Goal: Task Accomplishment & Management: Manage account settings

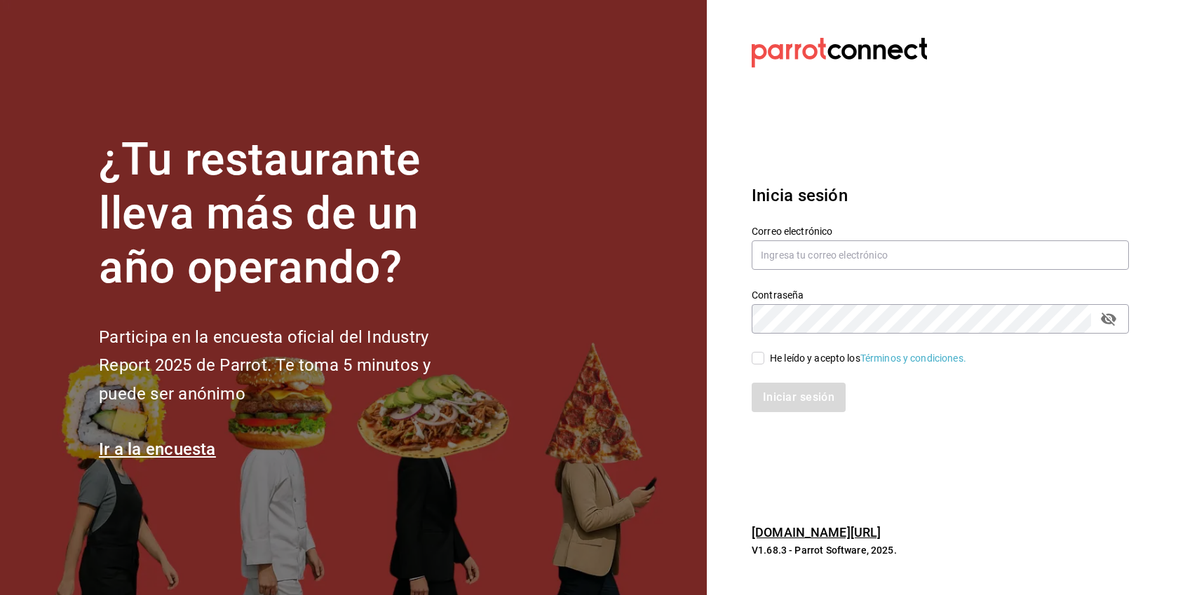
click at [796, 357] on div "He leído y acepto los Términos y condiciones." at bounding box center [868, 358] width 196 height 15
click at [764, 357] on input "He leído y acepto los Términos y condiciones." at bounding box center [757, 358] width 13 height 13
checkbox input "true"
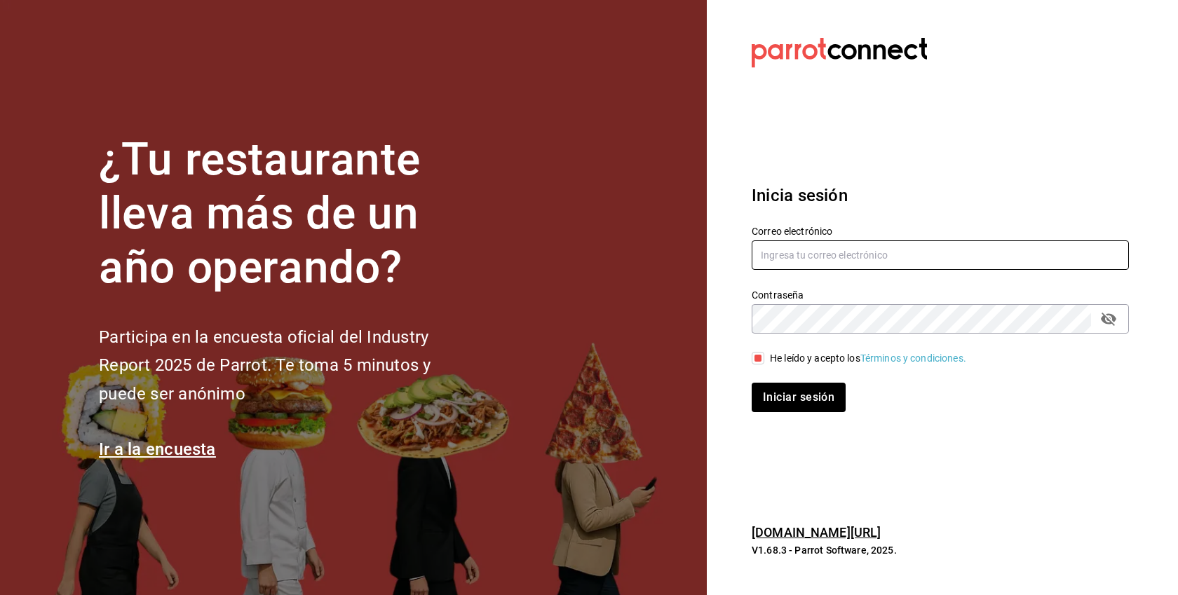
click at [810, 261] on input "text" at bounding box center [939, 254] width 377 height 29
click at [861, 255] on input "text" at bounding box center [939, 254] width 377 height 29
paste input "[EMAIL_ADDRESS][DOMAIN_NAME]"
type input "[EMAIL_ADDRESS][DOMAIN_NAME]"
click at [751, 383] on button "Iniciar sesión" at bounding box center [798, 397] width 94 height 29
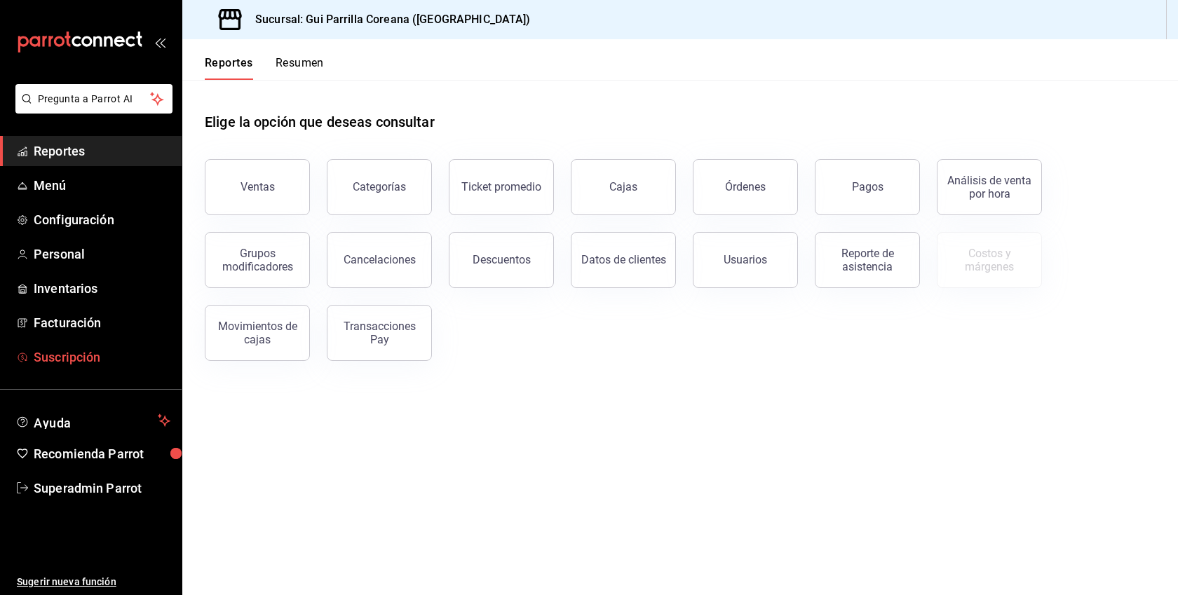
click at [95, 355] on span "Suscripción" at bounding box center [102, 357] width 137 height 19
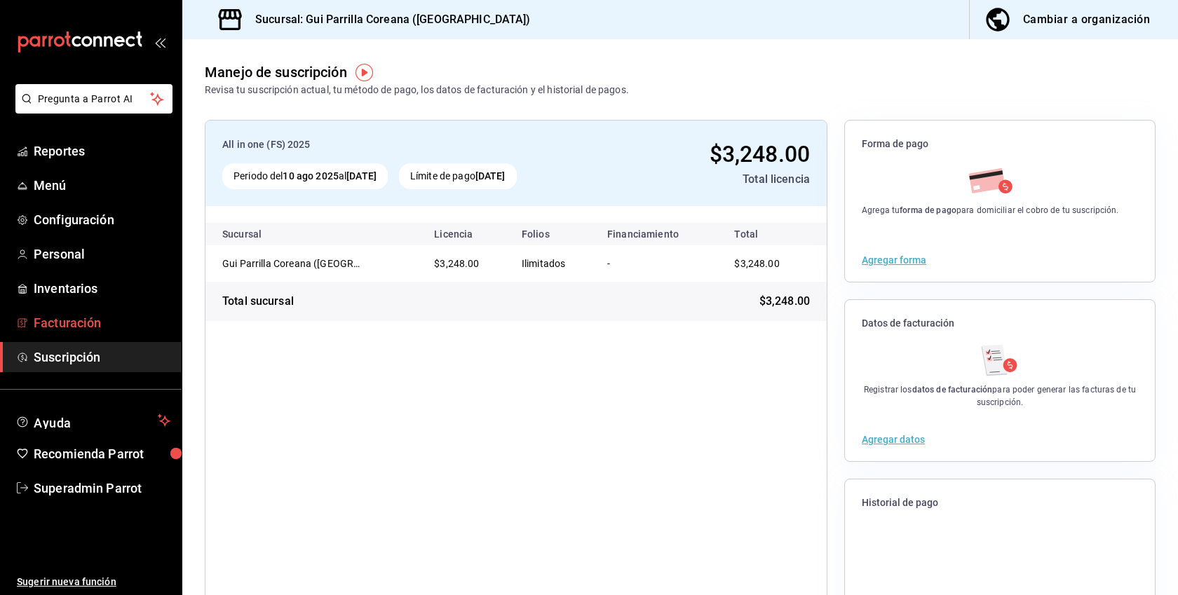
click at [67, 315] on span "Facturación" at bounding box center [102, 322] width 137 height 19
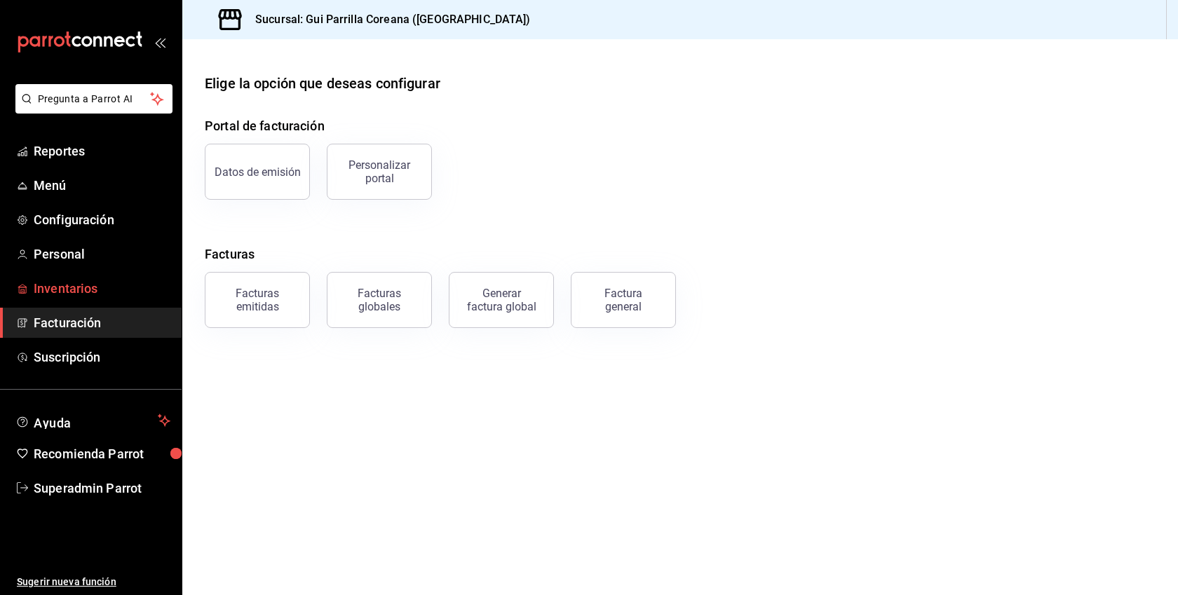
click at [53, 288] on span "Inventarios" at bounding box center [102, 288] width 137 height 19
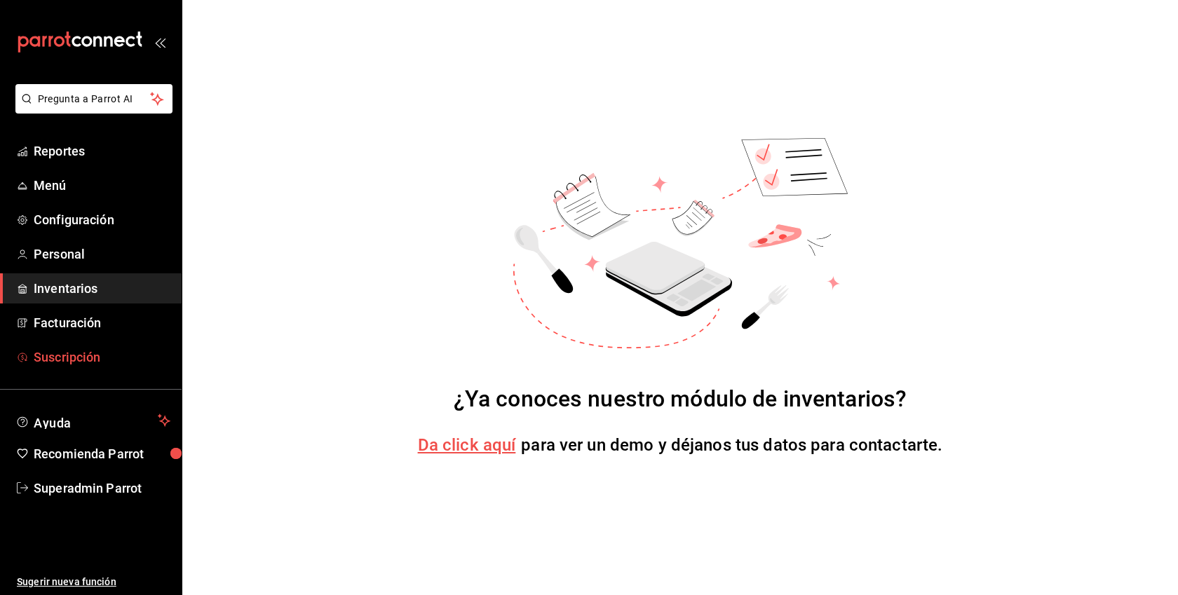
click at [58, 356] on span "Suscripción" at bounding box center [102, 357] width 137 height 19
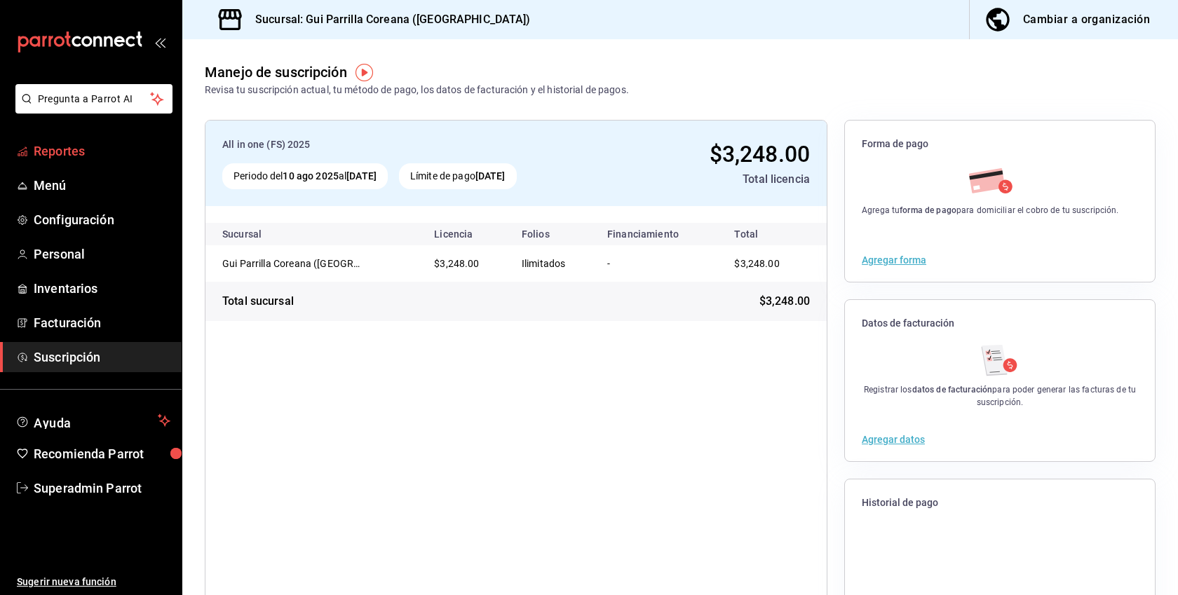
click at [81, 159] on span "Reportes" at bounding box center [102, 151] width 137 height 19
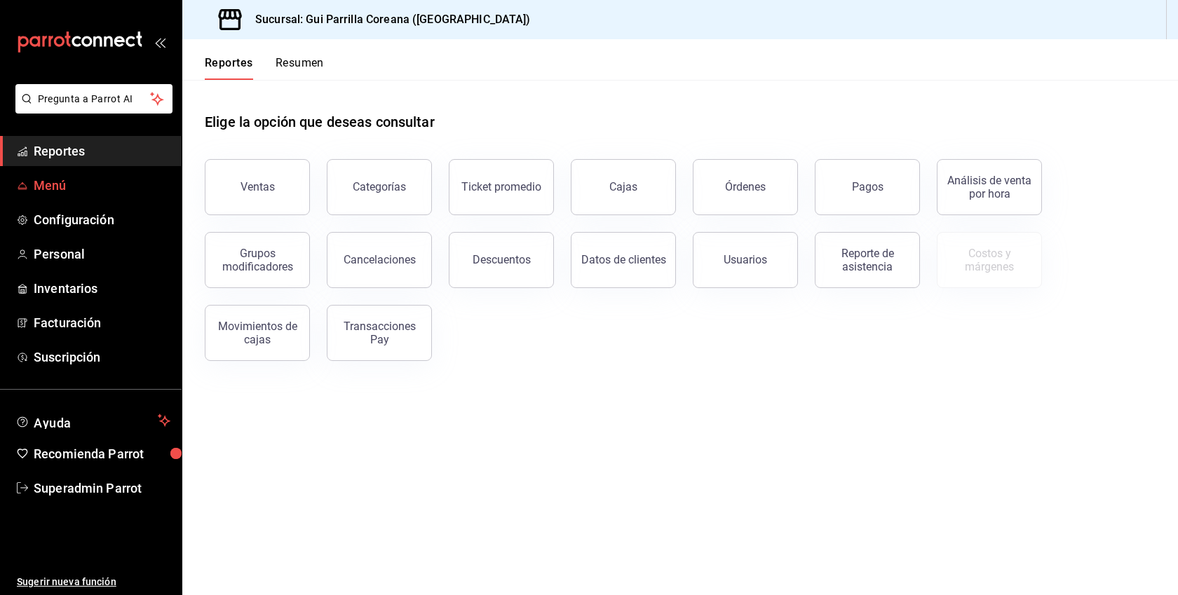
click at [65, 179] on span "Menú" at bounding box center [102, 185] width 137 height 19
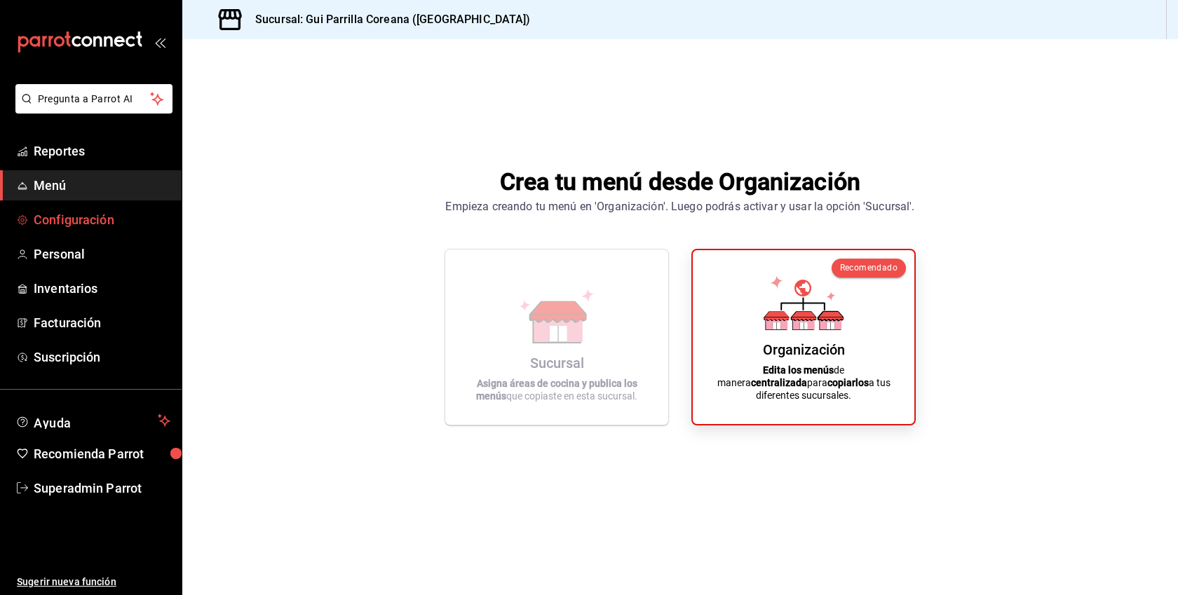
click at [75, 205] on link "Configuración" at bounding box center [91, 220] width 182 height 30
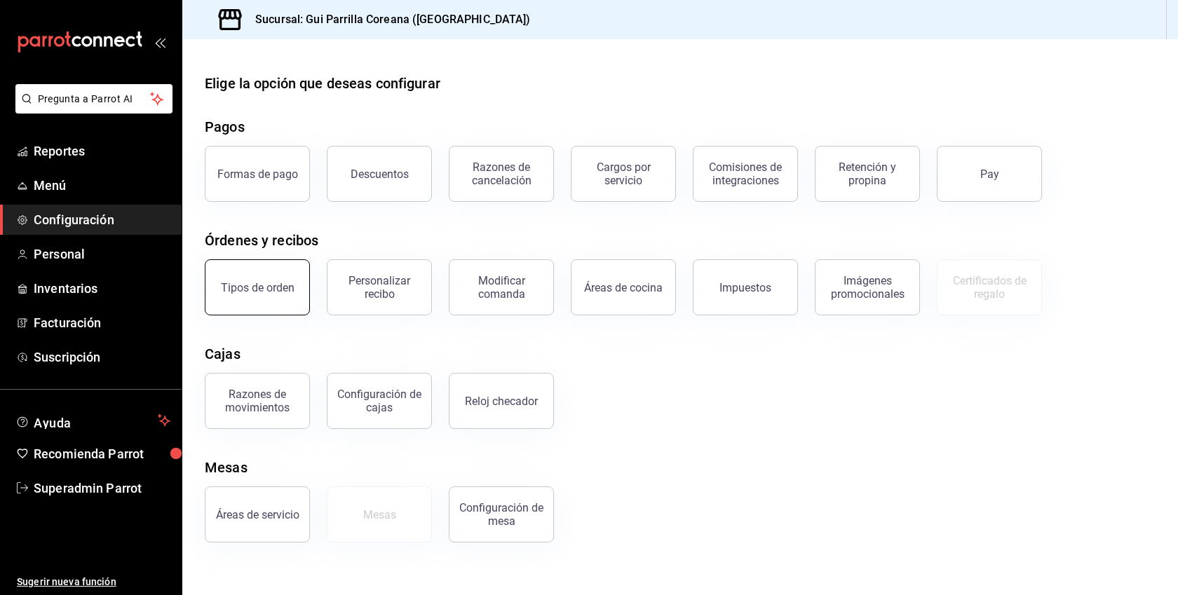
click at [291, 300] on button "Tipos de orden" at bounding box center [257, 287] width 105 height 56
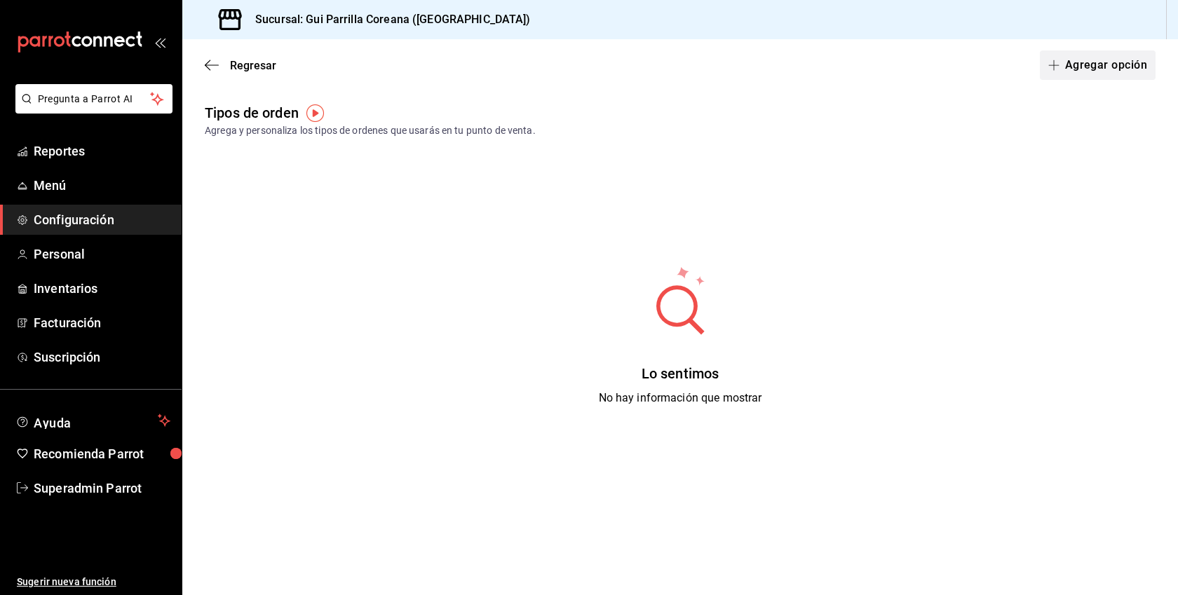
click at [1091, 62] on button "Agregar opción" at bounding box center [1098, 64] width 116 height 29
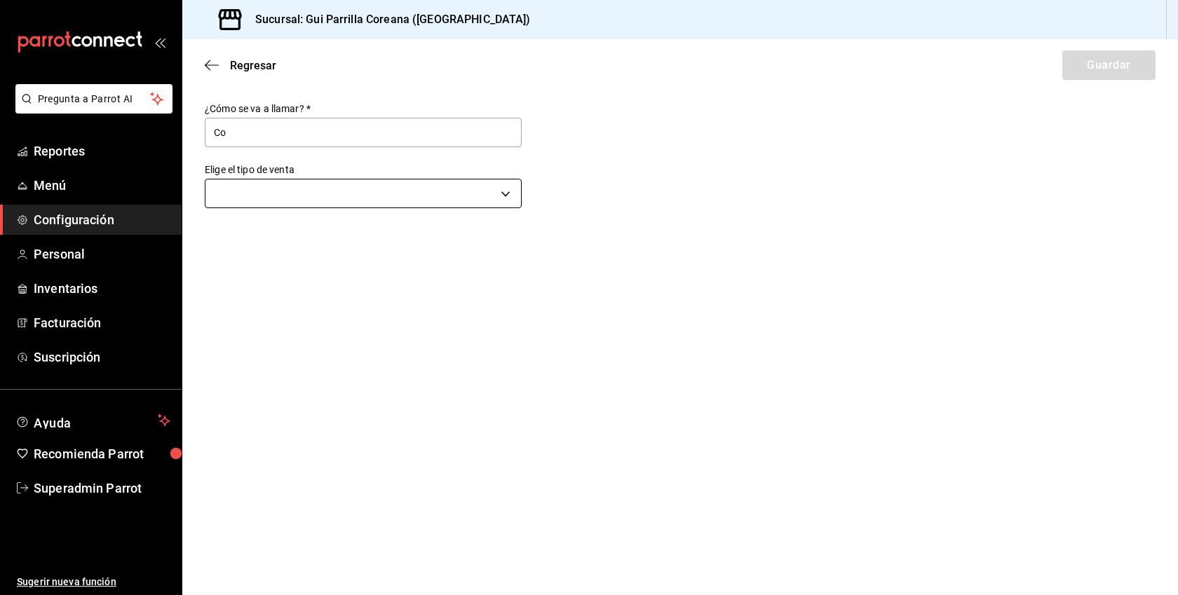
type input "Comer aquí"
click at [312, 198] on body "Pregunta a Parrot AI Reportes Menú Configuración Personal Inventarios Facturaci…" at bounding box center [589, 297] width 1178 height 595
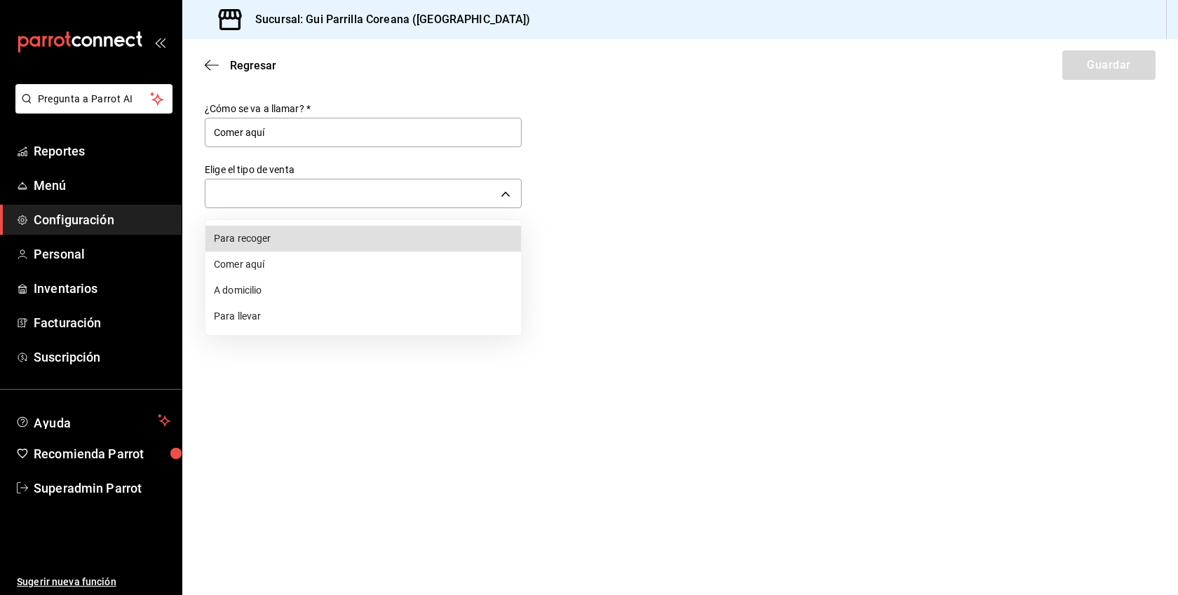
click at [252, 272] on li "Comer aquí" at bounding box center [362, 265] width 315 height 26
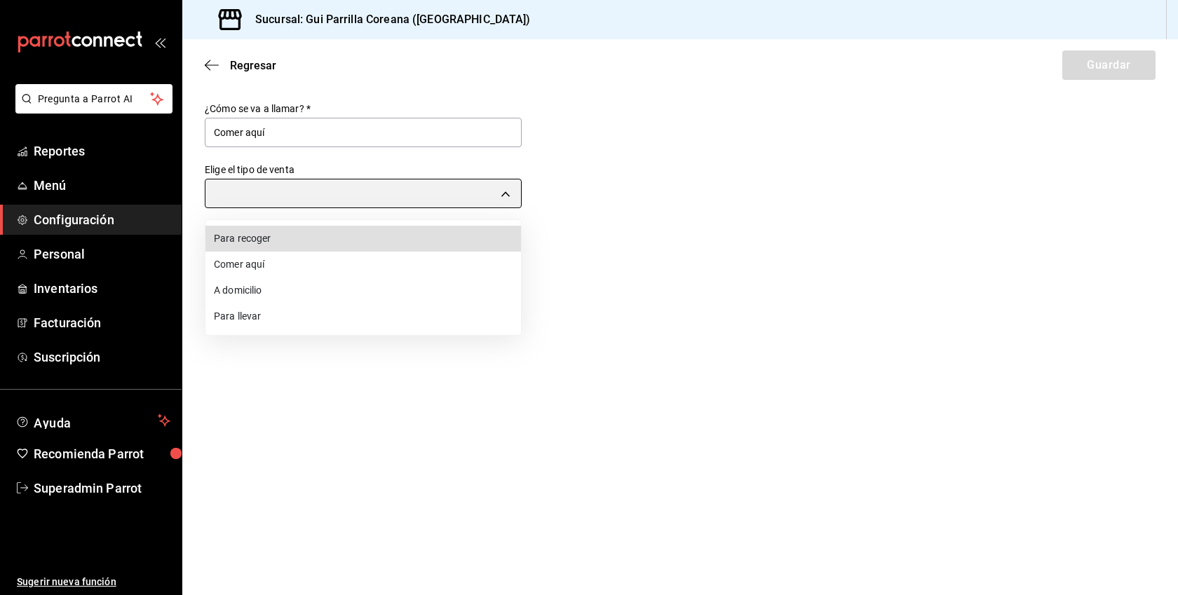
type input "DINE_IN"
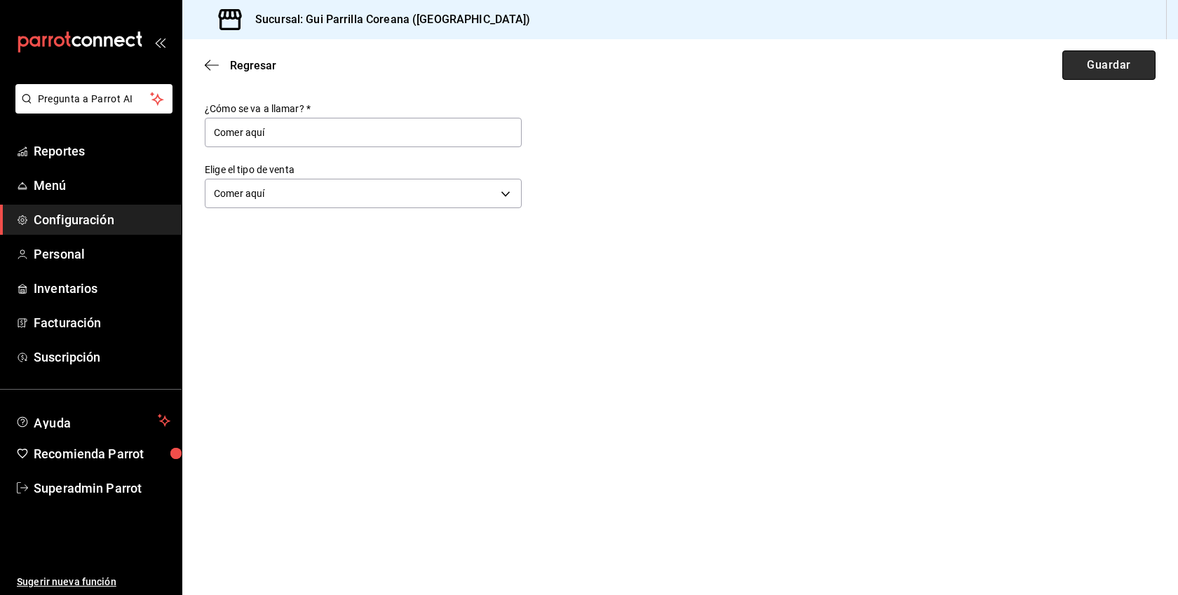
click at [1091, 69] on button "Guardar" at bounding box center [1108, 64] width 93 height 29
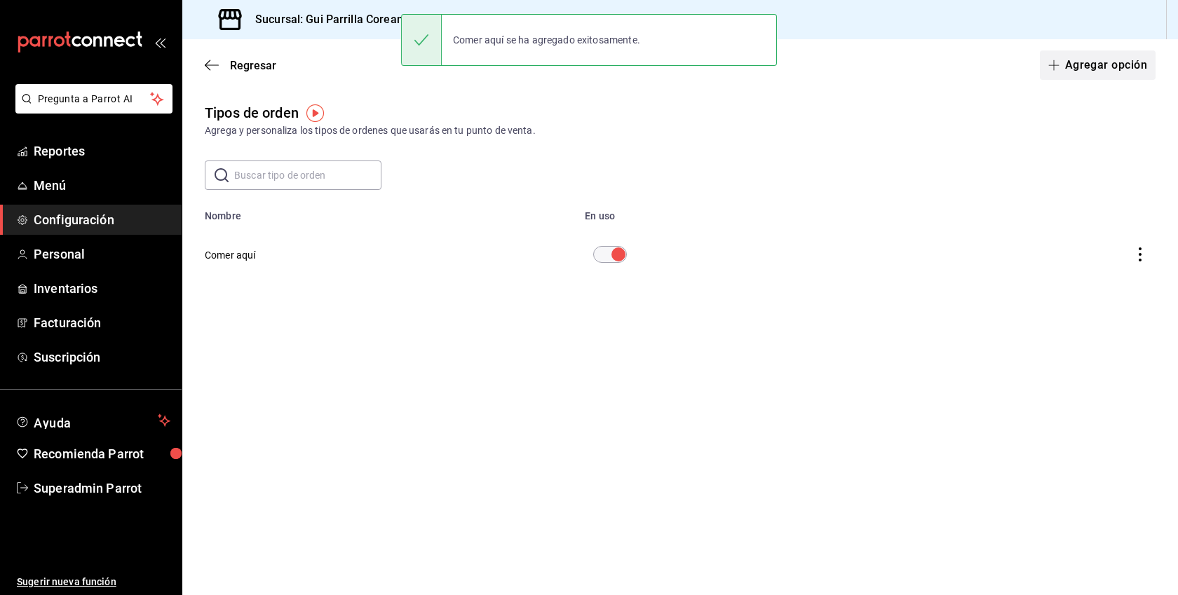
click at [1113, 76] on button "Agregar opción" at bounding box center [1098, 64] width 116 height 29
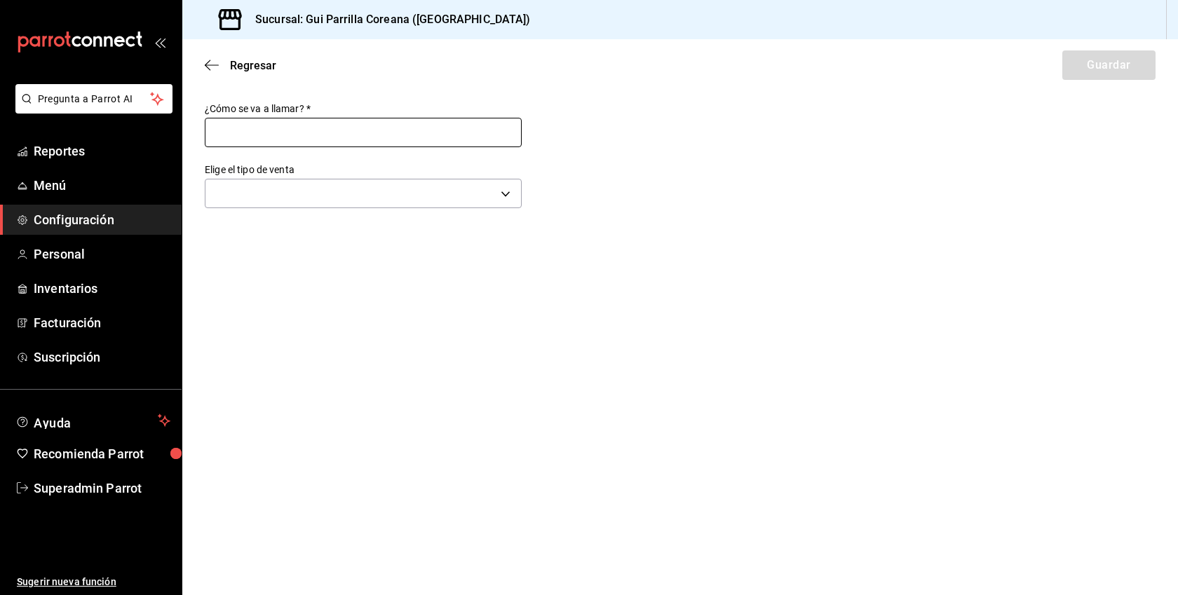
click at [307, 138] on input "text" at bounding box center [363, 132] width 317 height 29
type input "Para llevar"
click at [326, 205] on body "Pregunta a Parrot AI Reportes Menú Configuración Personal Inventarios Facturaci…" at bounding box center [589, 297] width 1178 height 595
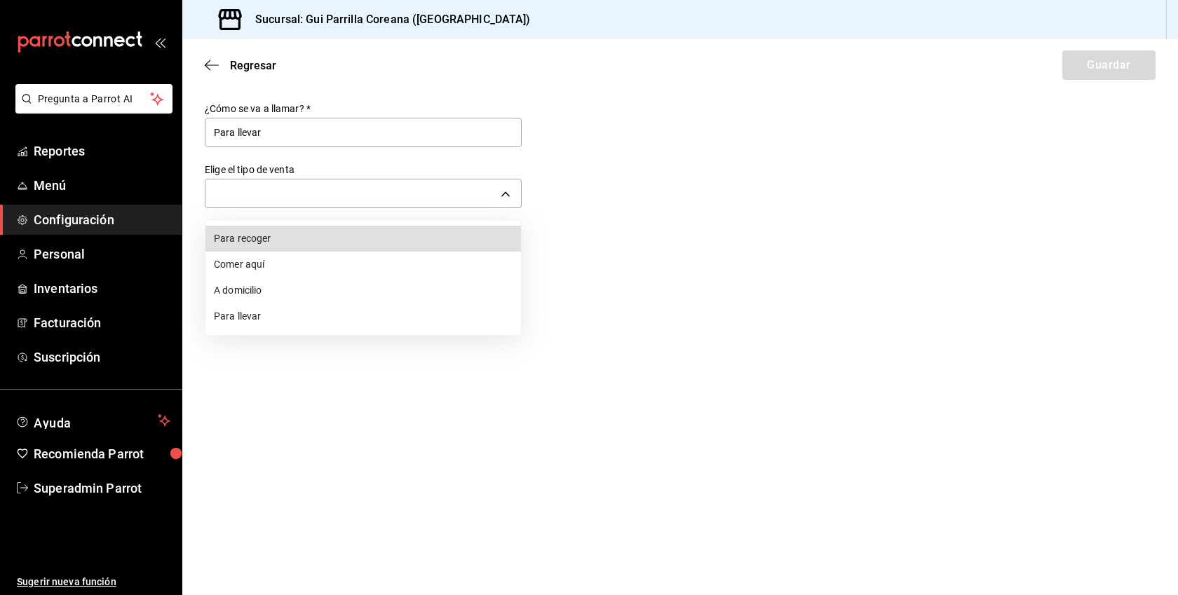
click at [233, 314] on li "Para llevar" at bounding box center [362, 317] width 315 height 26
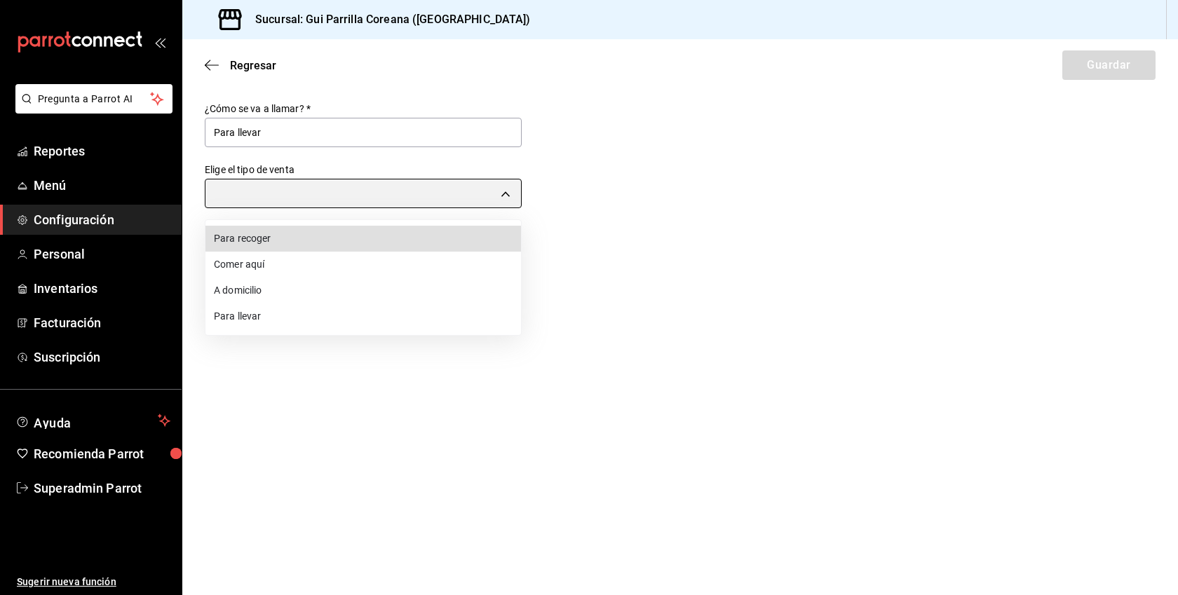
type input "TAKE_OUT"
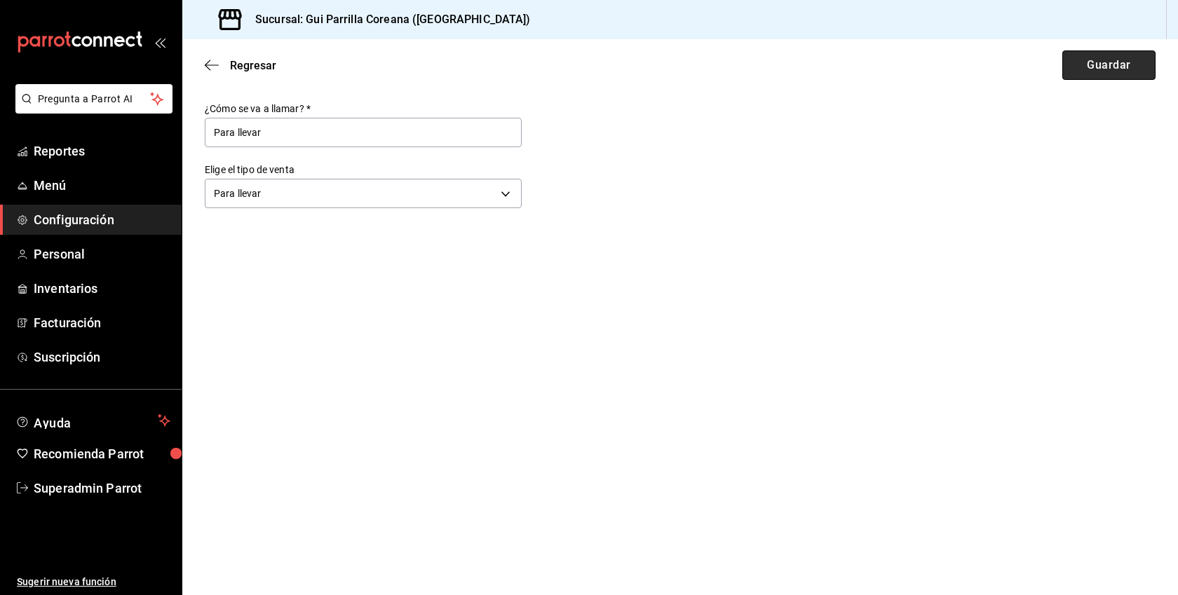
click at [1092, 74] on button "Guardar" at bounding box center [1108, 64] width 93 height 29
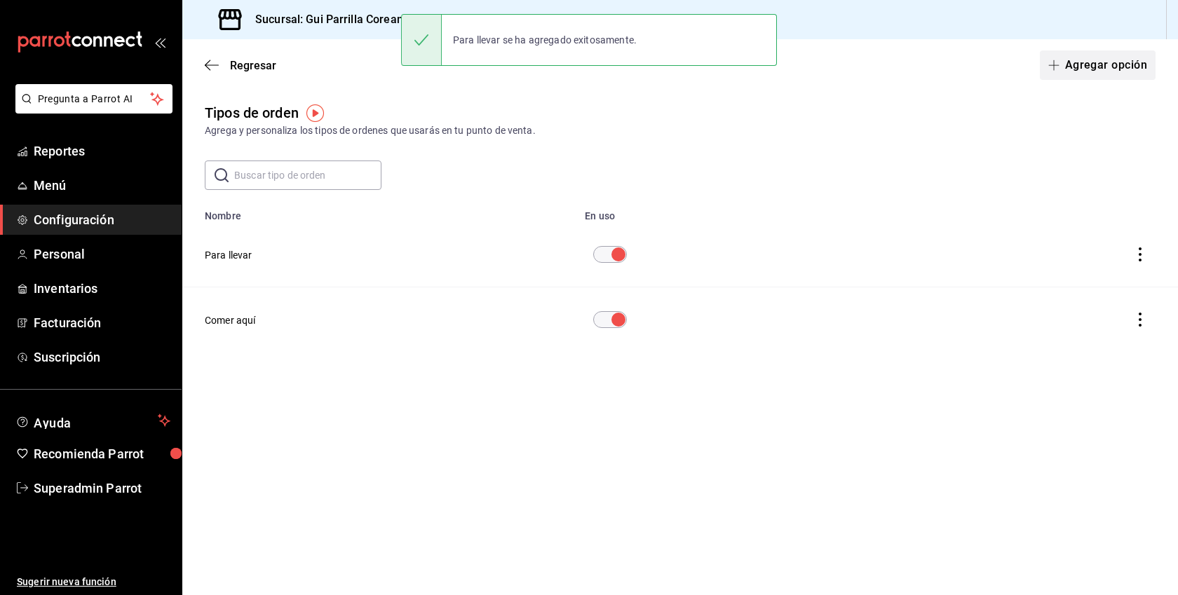
click at [1135, 70] on button "Agregar opción" at bounding box center [1098, 64] width 116 height 29
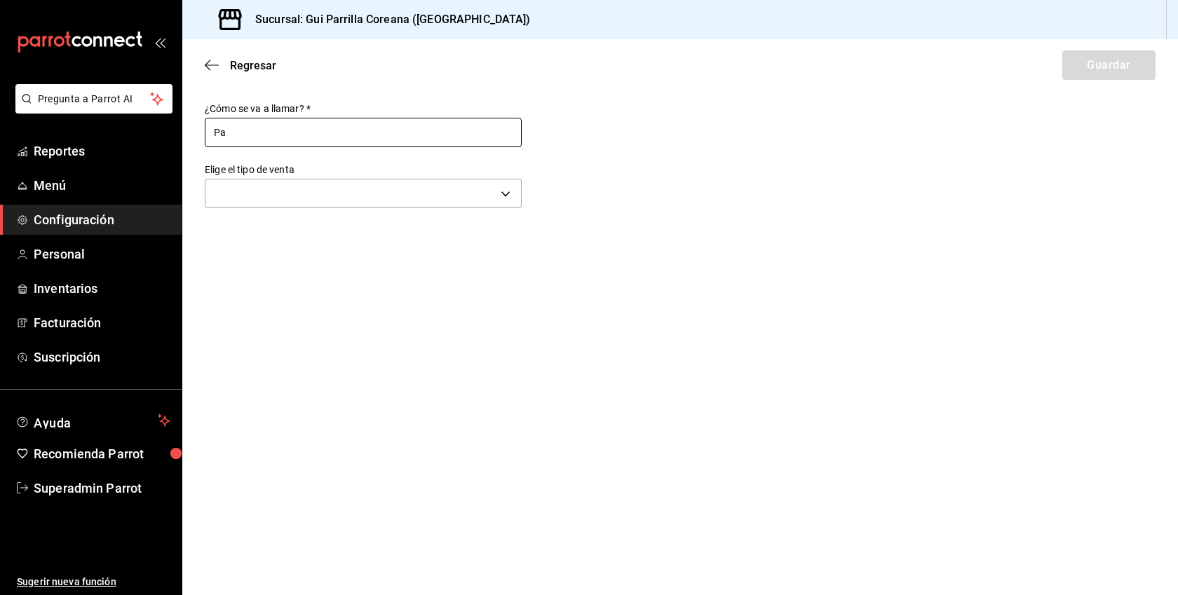
type input "Para recoger"
click at [295, 189] on body "Pregunta a Parrot AI Reportes Menú Configuración Personal Inventarios Facturaci…" at bounding box center [589, 297] width 1178 height 595
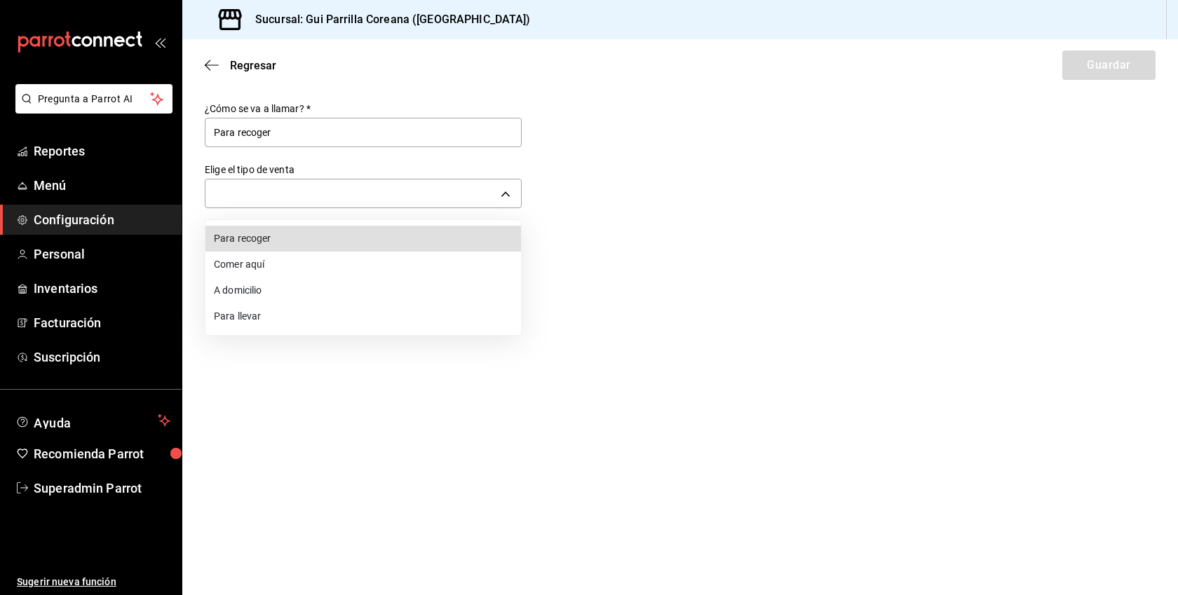
click at [273, 245] on li "Para recoger" at bounding box center [362, 239] width 315 height 26
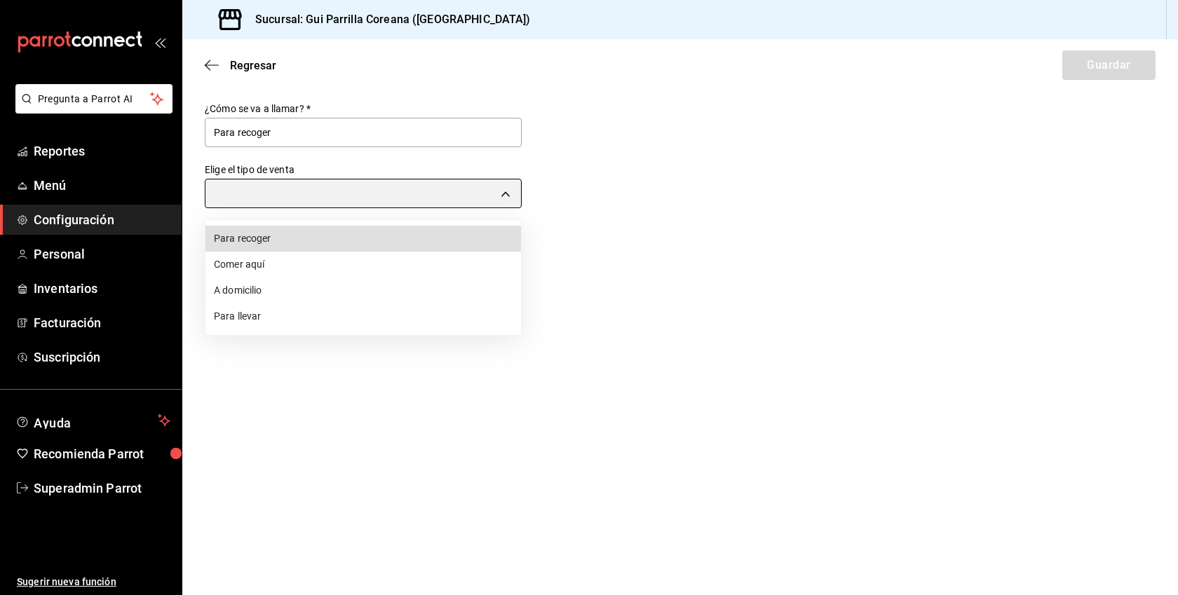
type input "PICK_UP"
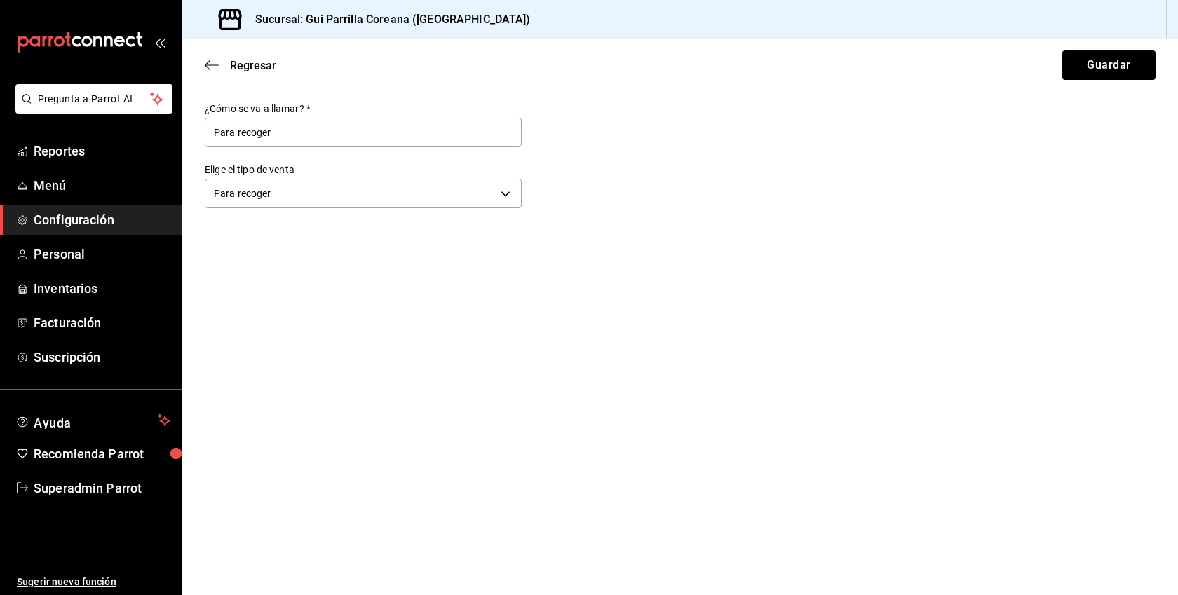
click at [1110, 83] on div "Regresar Guardar" at bounding box center [679, 65] width 995 height 52
click at [1105, 62] on button "Guardar" at bounding box center [1108, 64] width 93 height 29
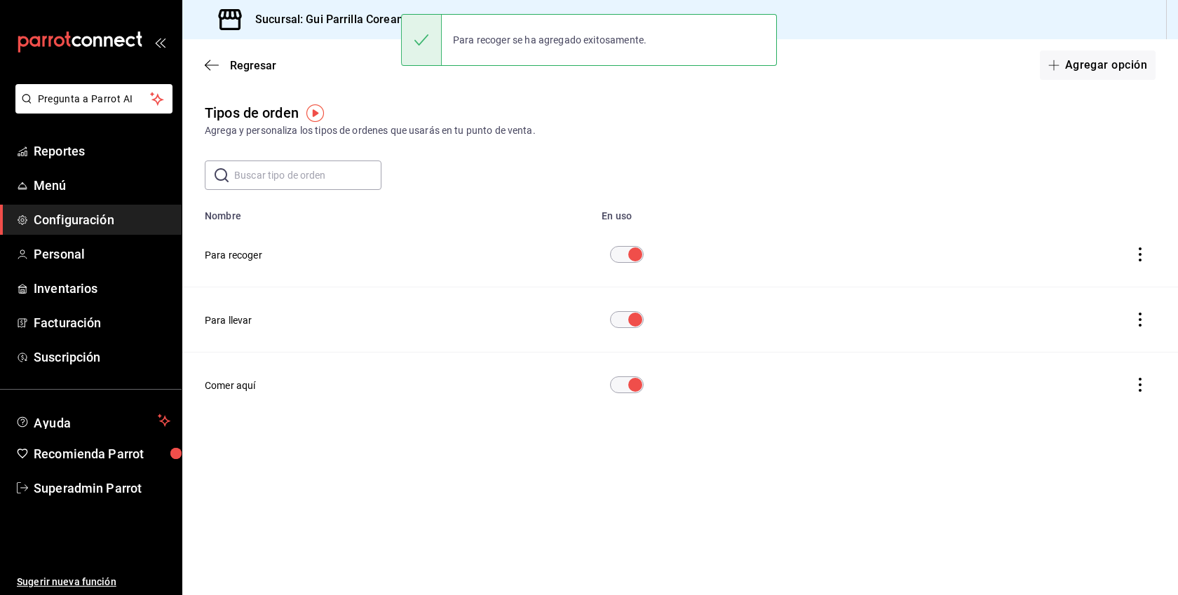
click at [60, 218] on span "Configuración" at bounding box center [102, 219] width 137 height 19
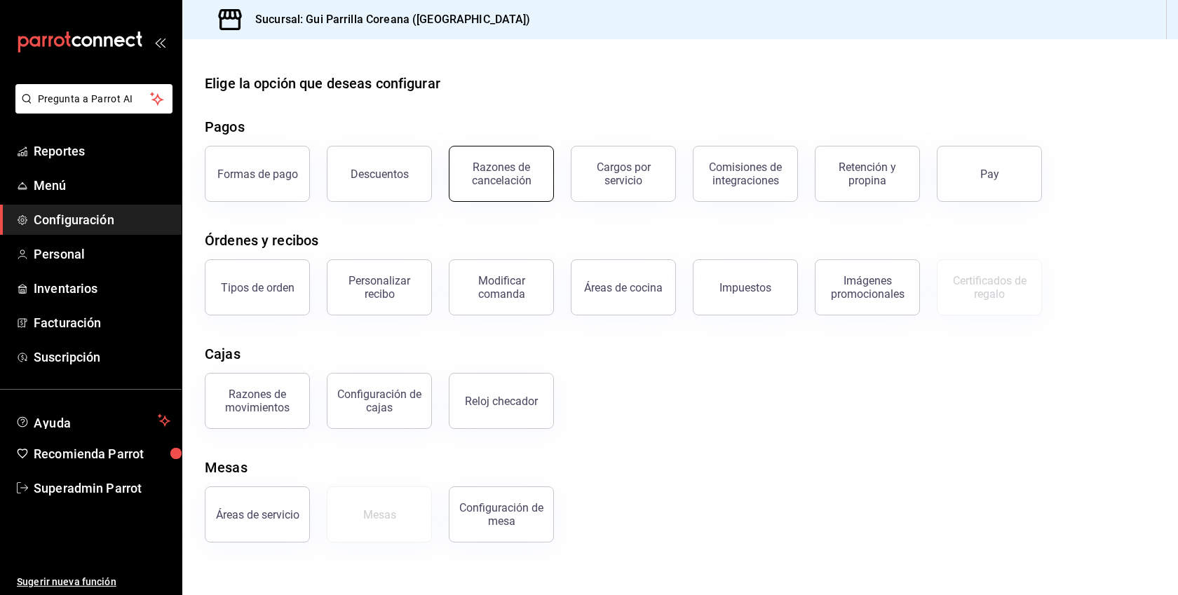
click at [524, 159] on button "Razones de cancelación" at bounding box center [501, 174] width 105 height 56
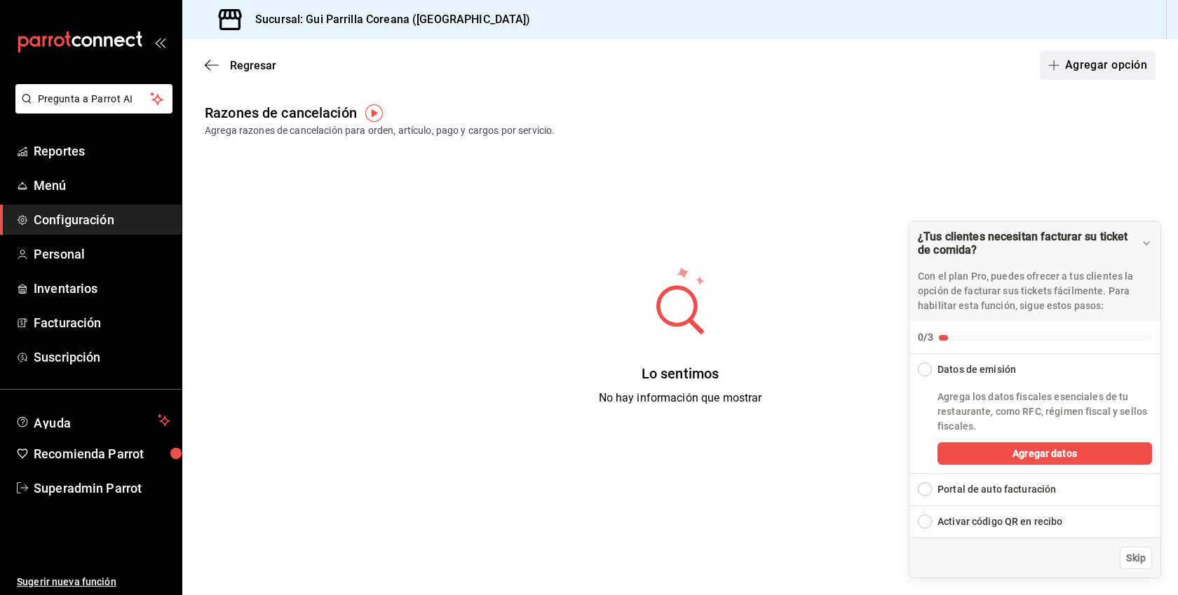
click at [1077, 67] on button "Agregar opción" at bounding box center [1098, 64] width 116 height 29
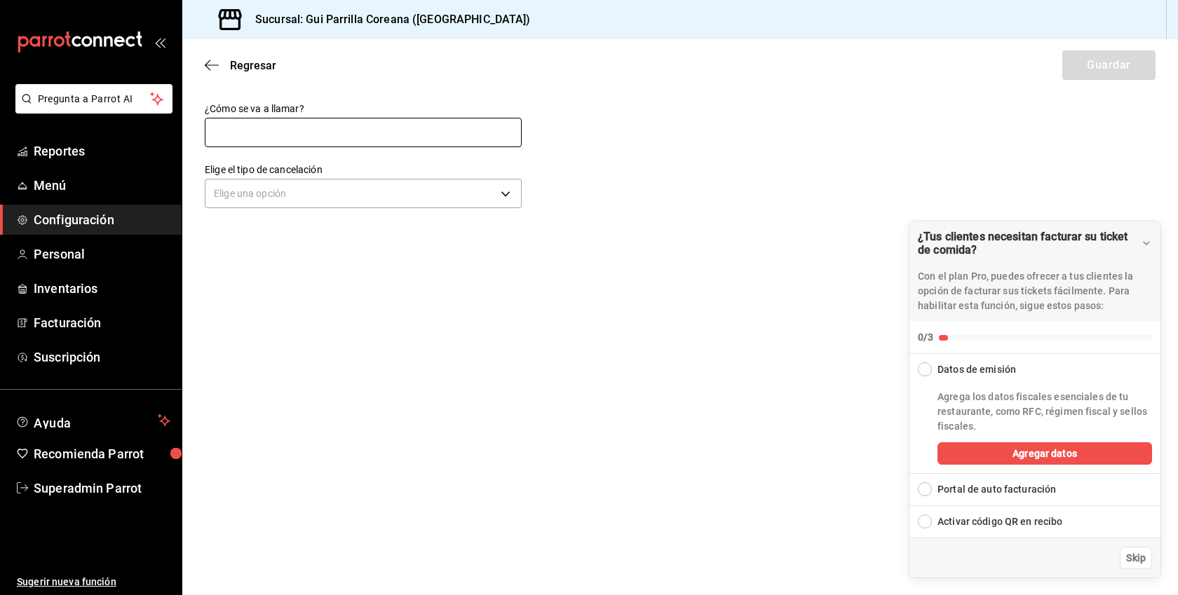
click at [371, 129] on input "text" at bounding box center [363, 132] width 317 height 29
type input "Cancelacion de articulo"
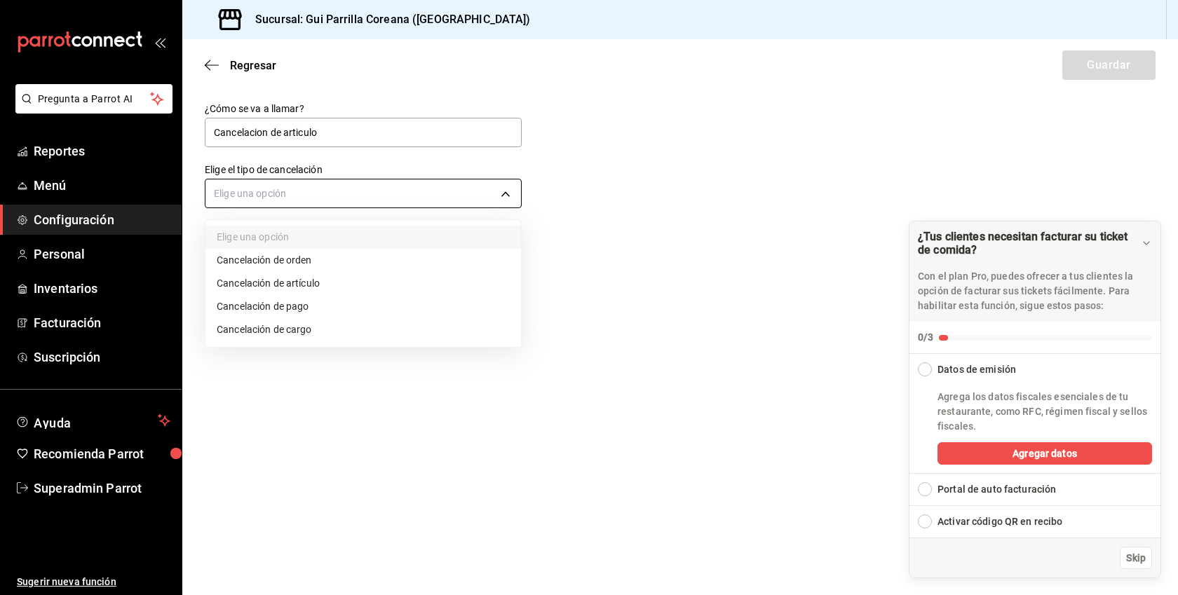
click at [336, 192] on body "Pregunta a Parrot AI Reportes Menú Configuración Personal Inventarios Facturaci…" at bounding box center [589, 297] width 1178 height 595
click at [295, 279] on li "Cancelación de artículo" at bounding box center [362, 283] width 315 height 23
type input "ORDER_ITEM"
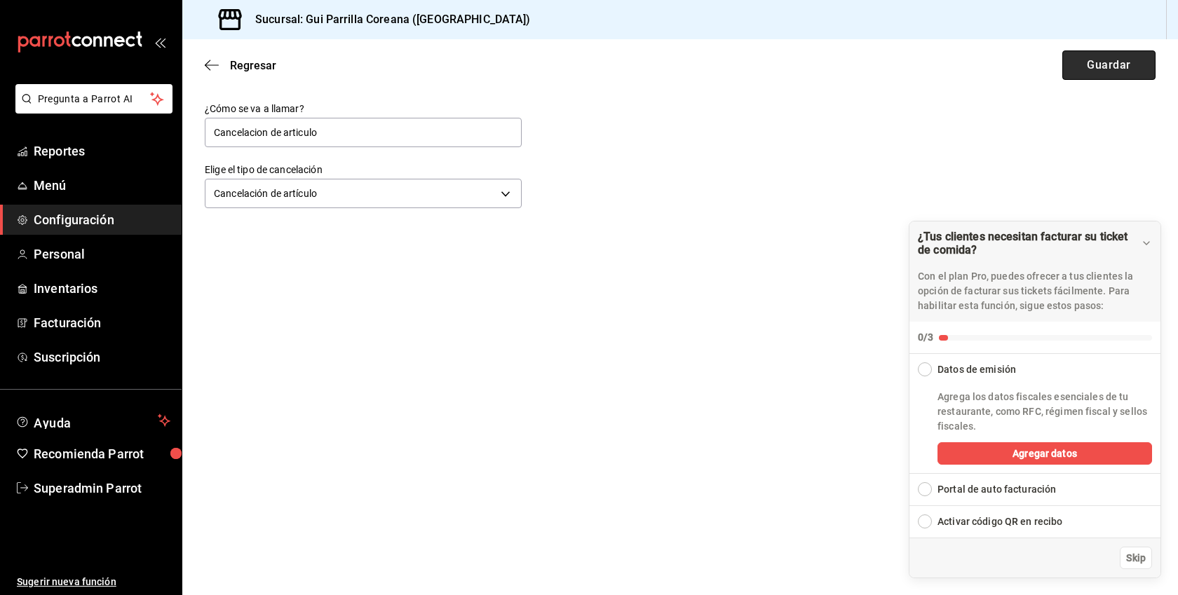
click at [1140, 69] on button "Guardar" at bounding box center [1108, 64] width 93 height 29
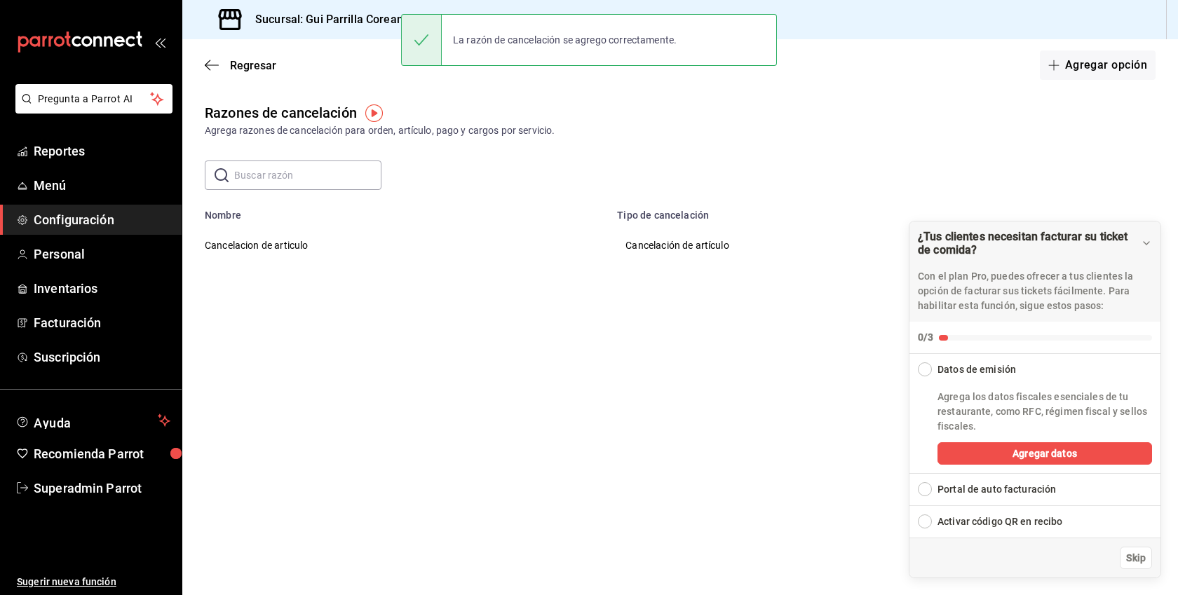
click at [1140, 69] on button "Agregar opción" at bounding box center [1098, 64] width 116 height 29
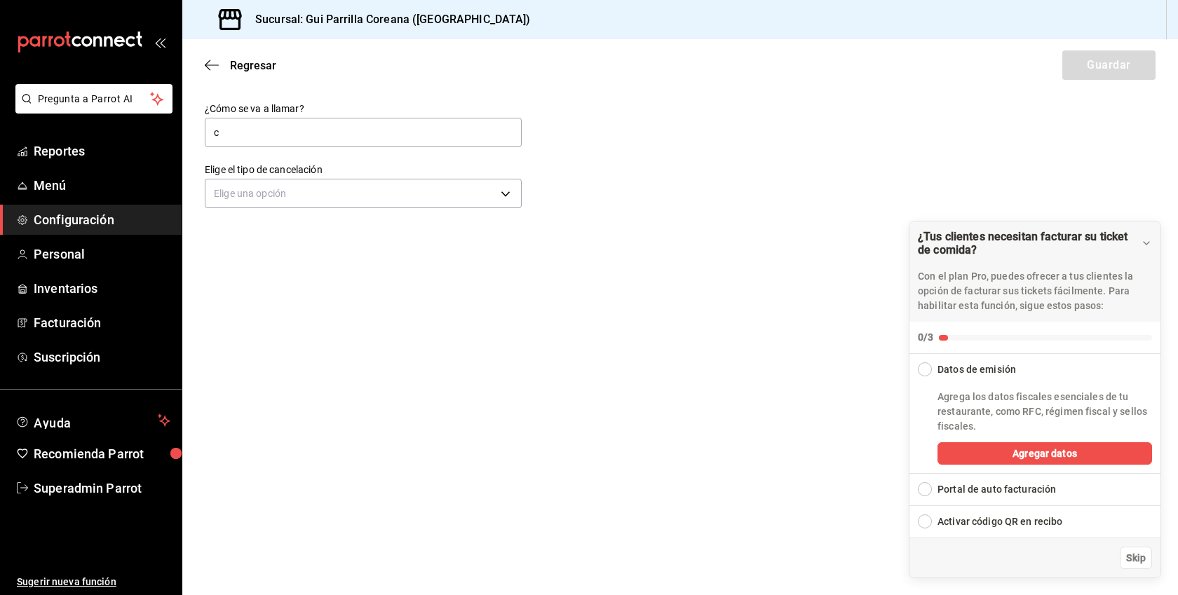
type input "Cancelacion de pago"
click at [364, 189] on body "Pregunta a Parrot AI Reportes Menú Configuración Personal Inventarios Facturaci…" at bounding box center [589, 297] width 1178 height 595
click at [346, 201] on body "Pregunta a Parrot AI Reportes Menú Configuración Personal Inventarios Facturaci…" at bounding box center [589, 297] width 1178 height 595
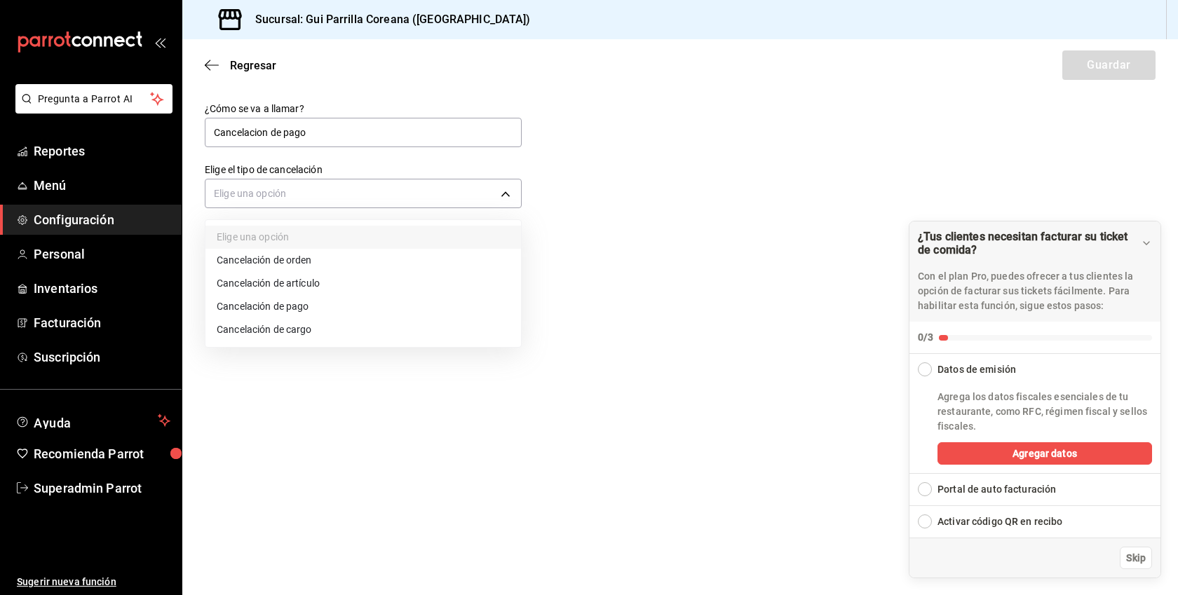
click at [293, 303] on li "Cancelación de pago" at bounding box center [362, 306] width 315 height 23
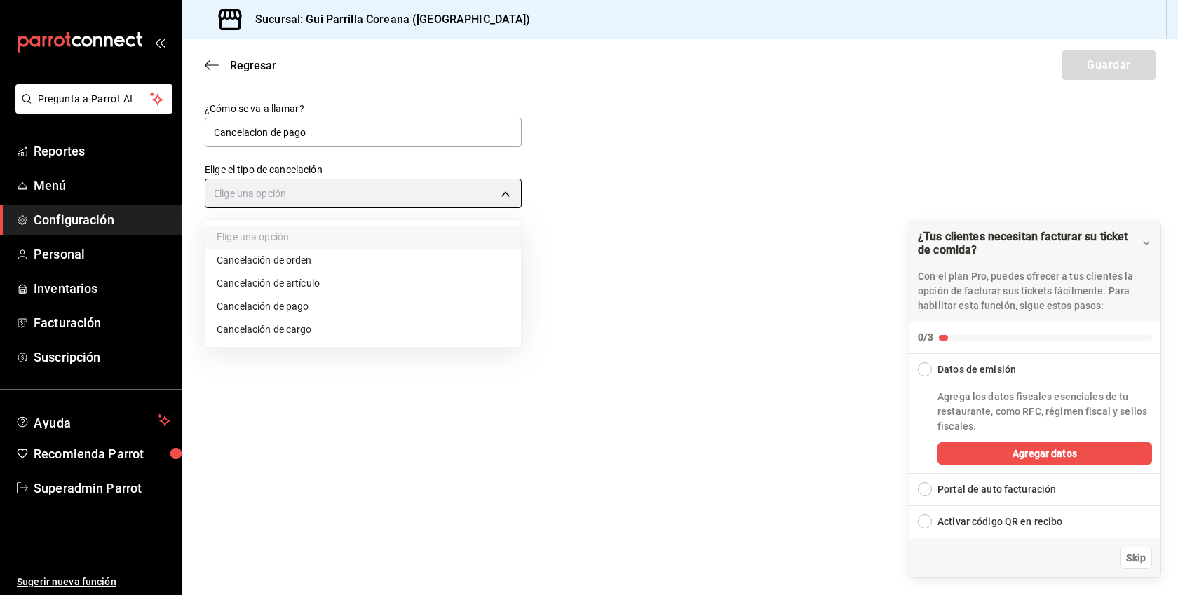
type input "ORDER_PAYMENT"
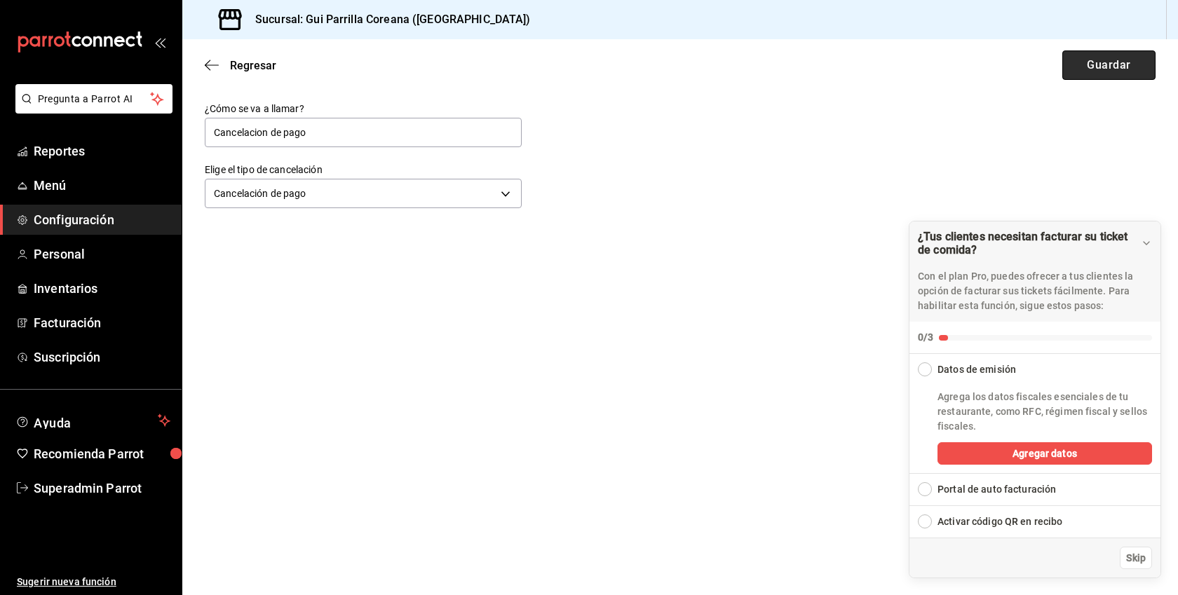
click at [1105, 66] on button "Guardar" at bounding box center [1108, 64] width 93 height 29
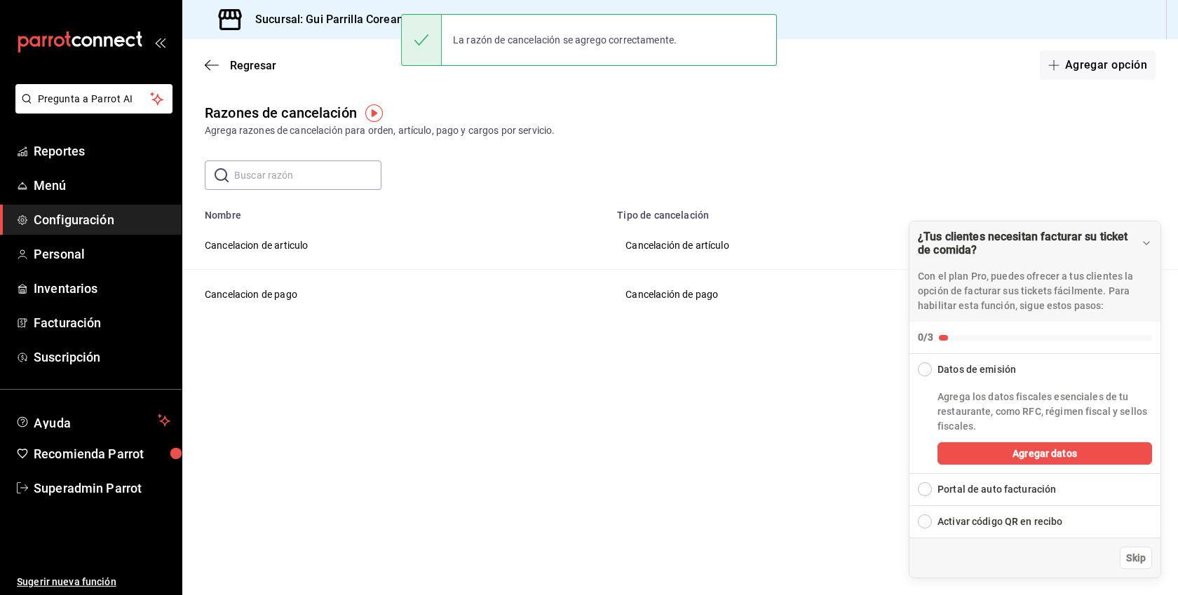
click at [1105, 66] on button "Agregar opción" at bounding box center [1098, 64] width 116 height 29
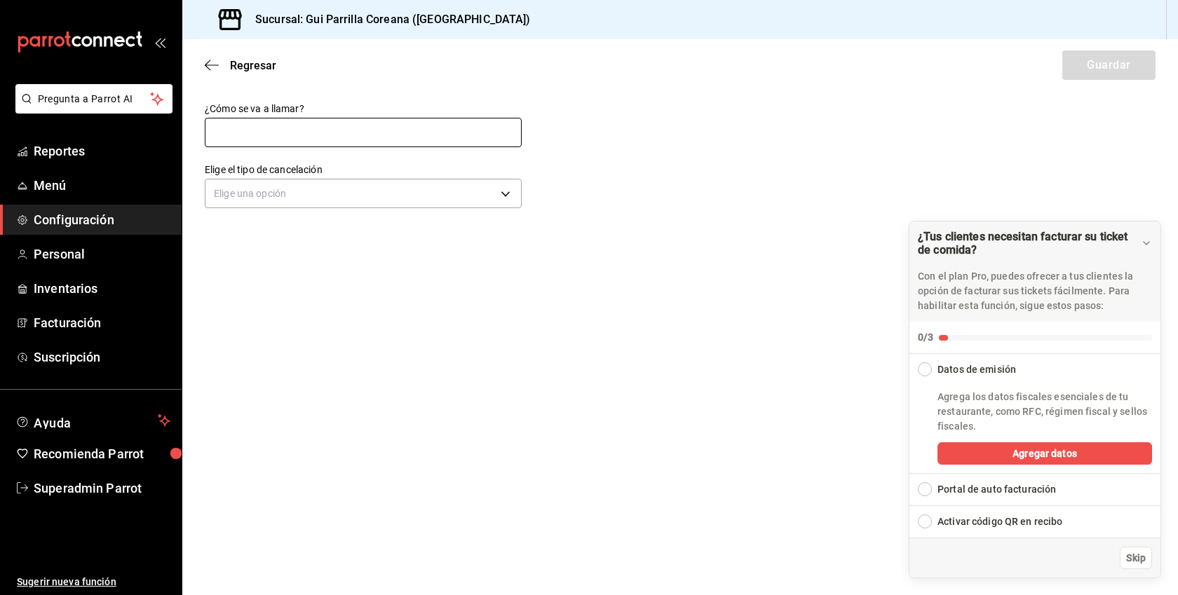
click at [364, 125] on input "text" at bounding box center [363, 132] width 317 height 29
type input "Cancelación de orden"
click at [348, 175] on div "Elige una opción" at bounding box center [363, 191] width 317 height 37
click at [329, 192] on body "Pregunta a Parrot AI Reportes Menú Configuración Personal Inventarios Facturaci…" at bounding box center [589, 297] width 1178 height 595
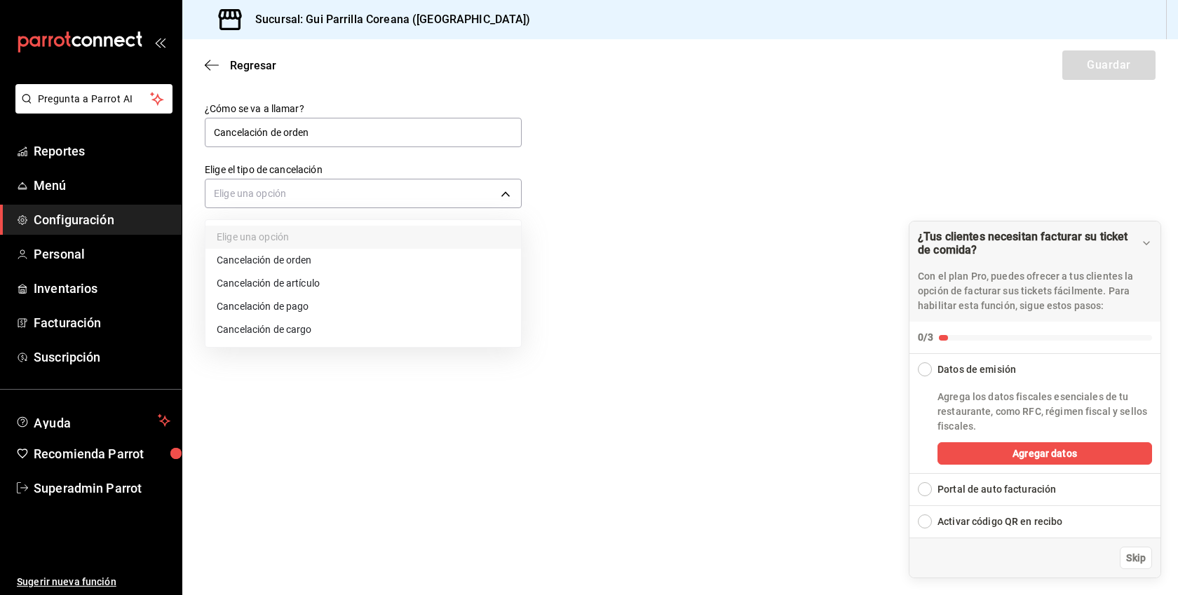
click at [295, 251] on li "Cancelación de orden" at bounding box center [362, 260] width 315 height 23
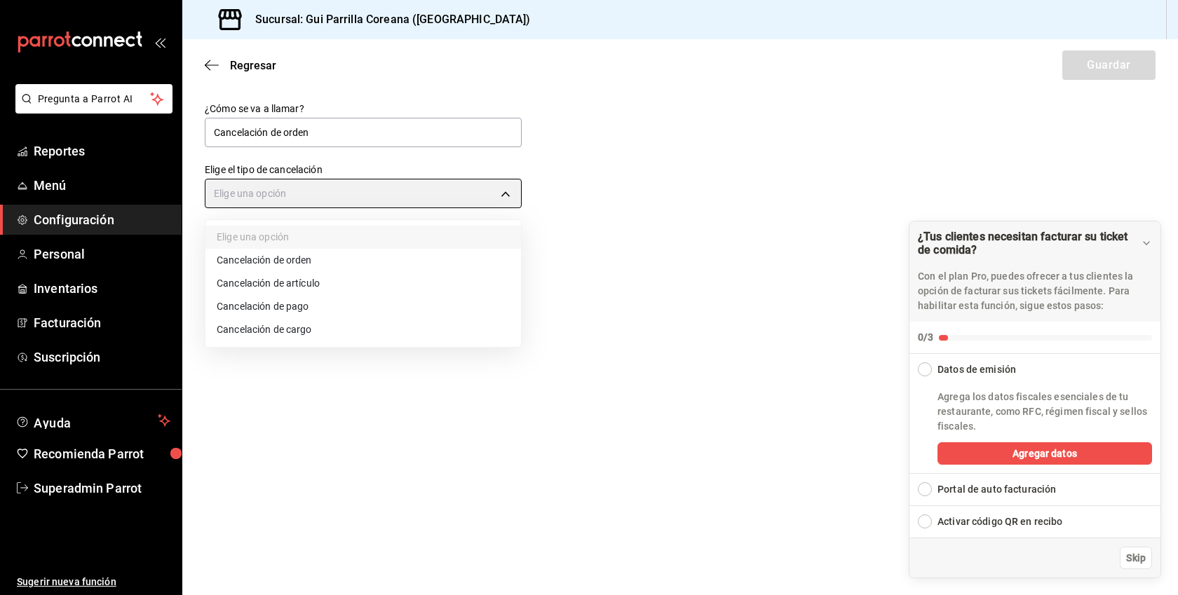
type input "ORDER"
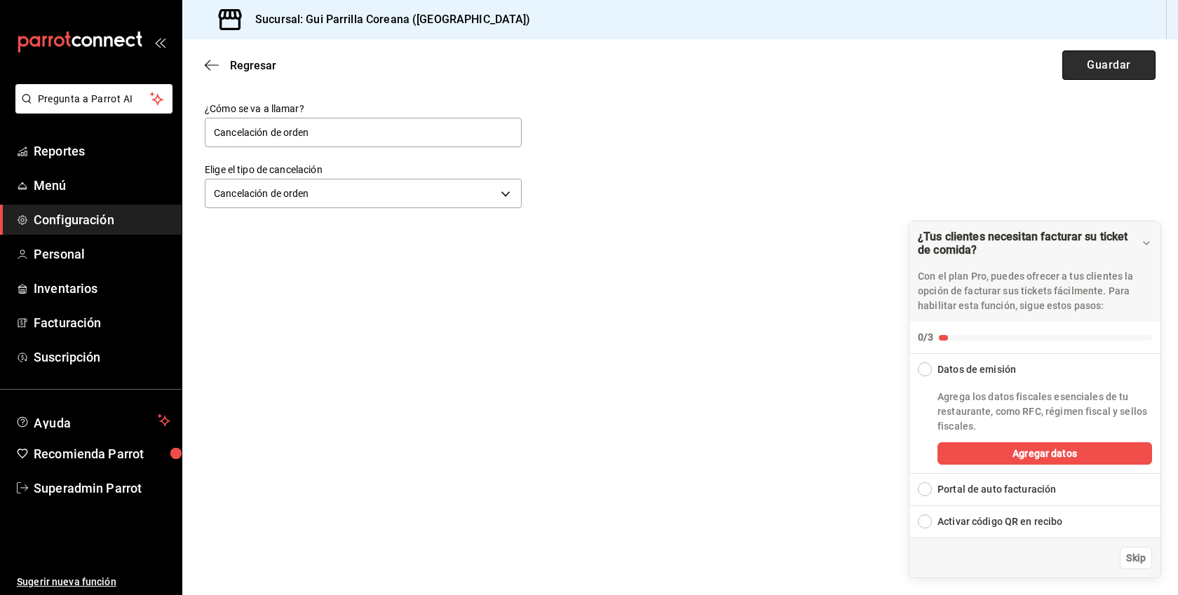
click at [1129, 71] on button "Guardar" at bounding box center [1108, 64] width 93 height 29
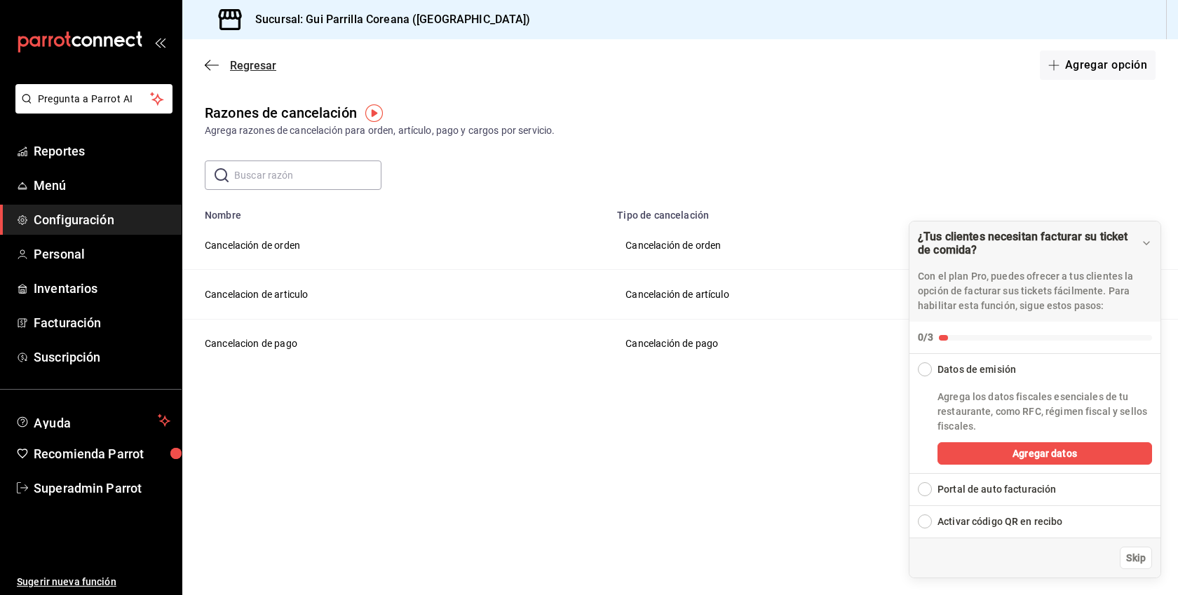
click at [236, 59] on span "Regresar" at bounding box center [253, 65] width 46 height 13
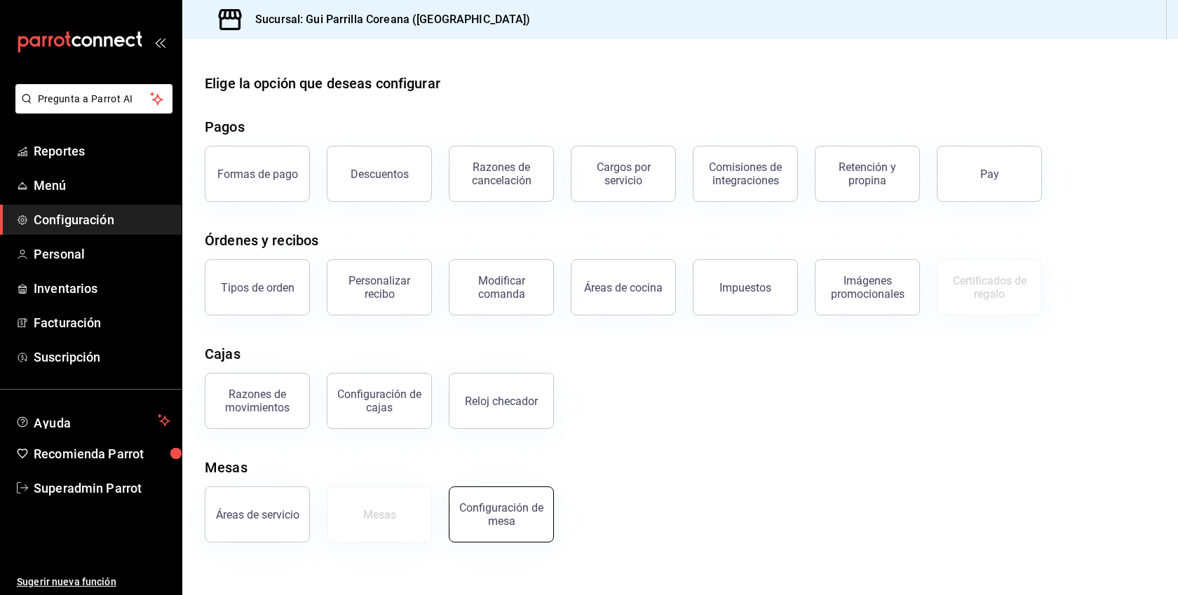
click at [515, 525] on div "Configuración de mesa" at bounding box center [501, 514] width 87 height 27
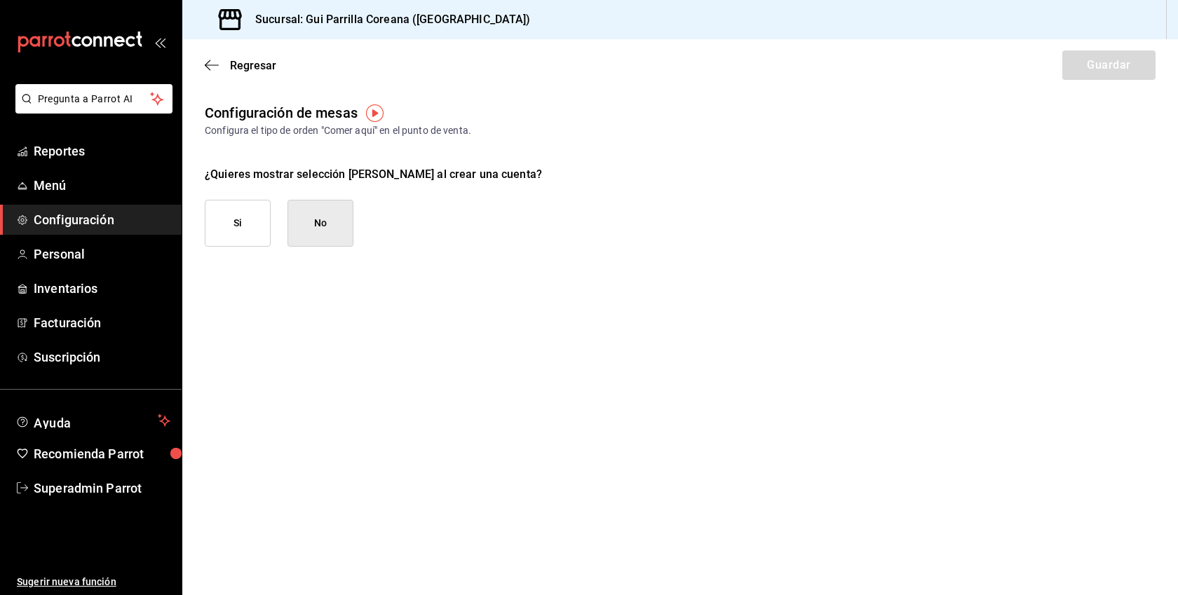
click at [256, 214] on button "Si" at bounding box center [238, 223] width 66 height 47
checkbox input "true"
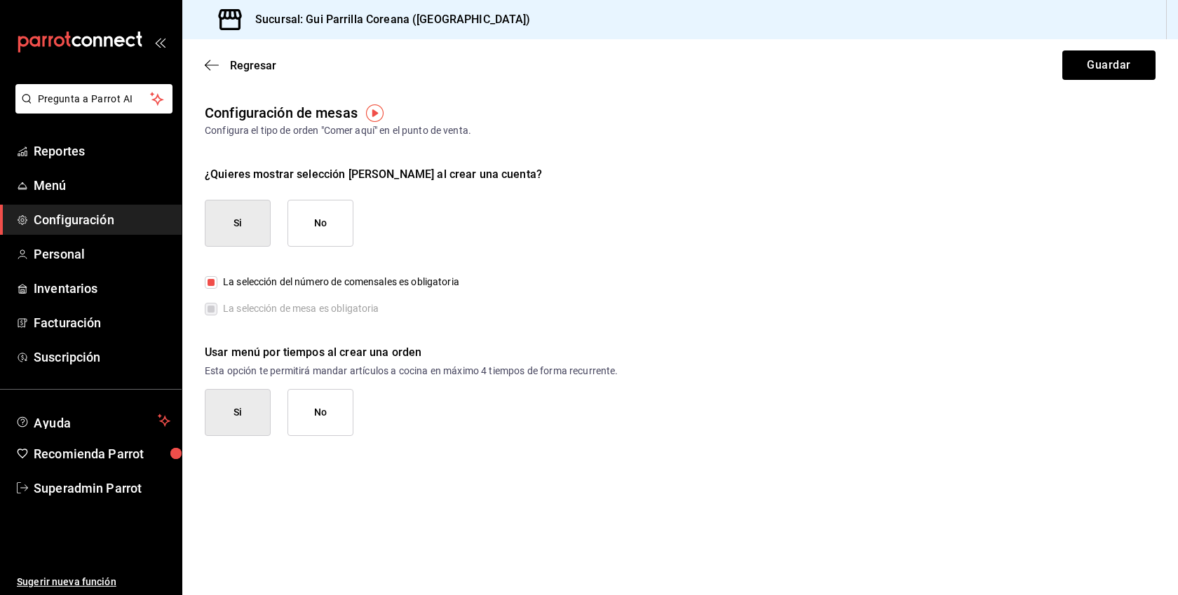
click at [329, 409] on button "No" at bounding box center [320, 412] width 66 height 47
click at [1129, 70] on button "Guardar" at bounding box center [1108, 64] width 93 height 29
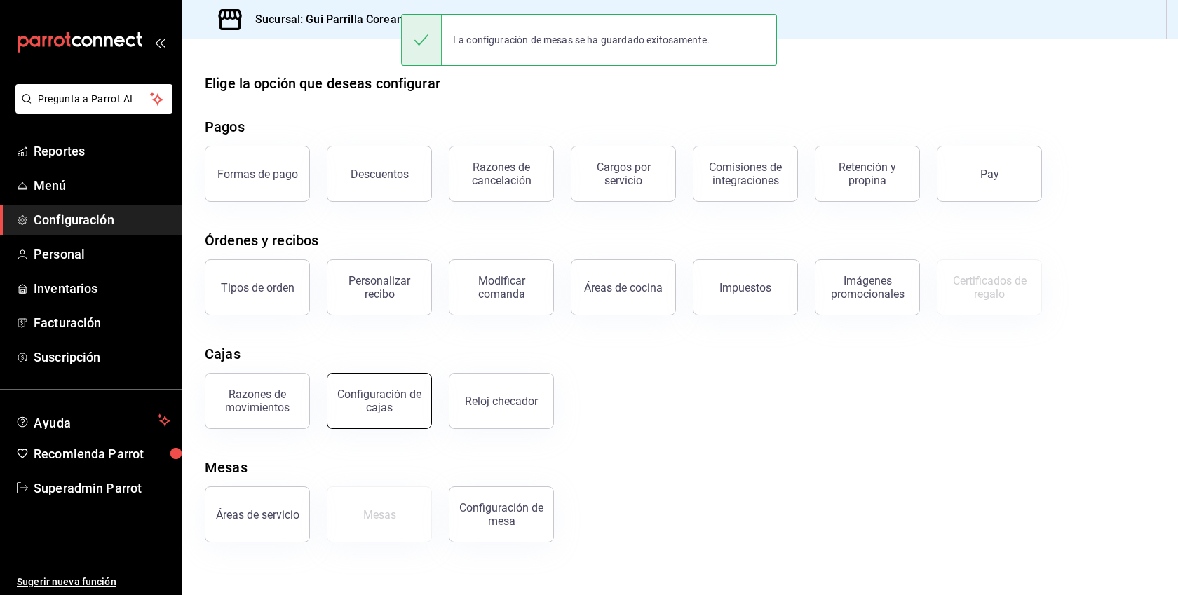
click at [357, 419] on button "Configuración de cajas" at bounding box center [379, 401] width 105 height 56
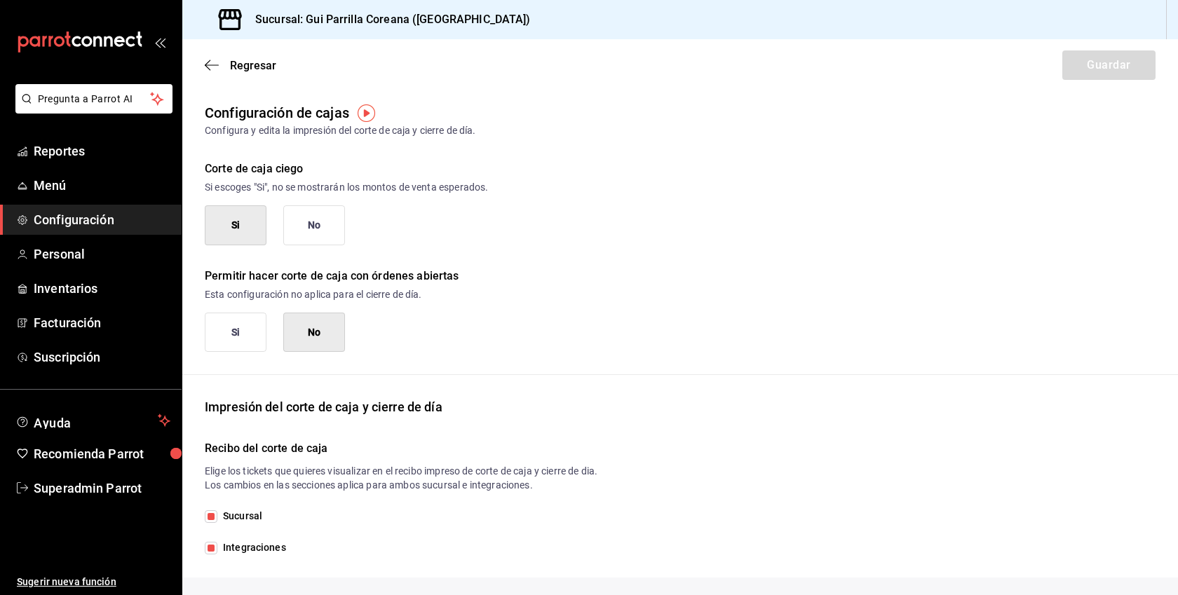
click at [340, 219] on button "No" at bounding box center [314, 225] width 62 height 40
click at [240, 336] on button "Si" at bounding box center [236, 333] width 62 height 40
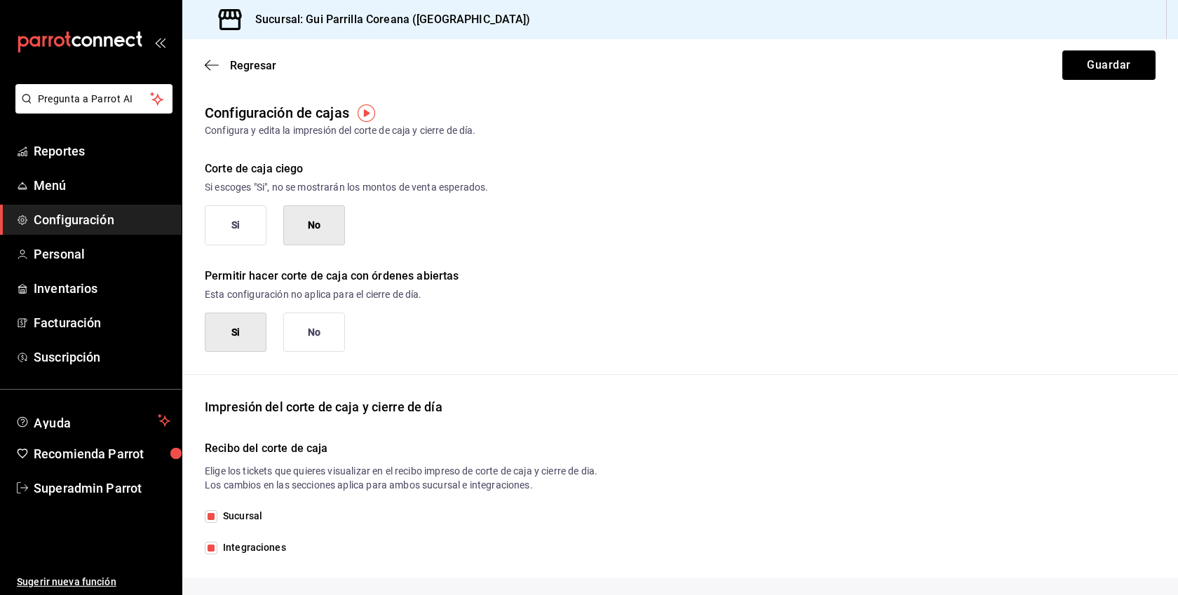
click at [253, 540] on span "Integraciones" at bounding box center [251, 547] width 69 height 15
click at [217, 542] on input "Integraciones" at bounding box center [211, 548] width 13 height 13
checkbox input "false"
click at [1105, 78] on button "Guardar" at bounding box center [1108, 64] width 93 height 29
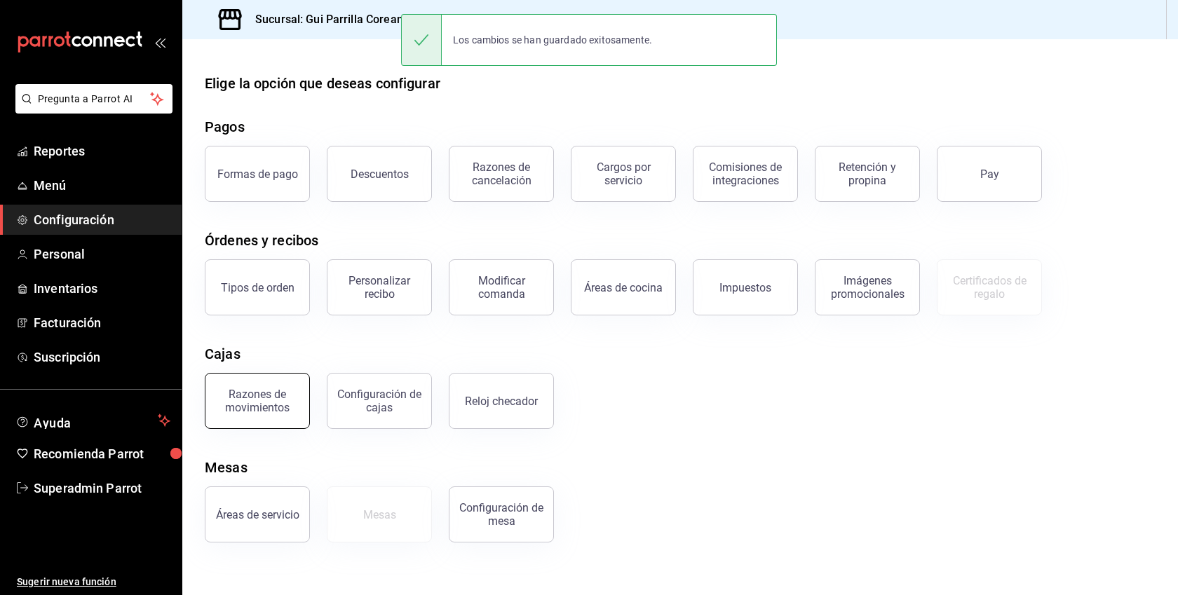
click at [250, 403] on div "Razones de movimientos" at bounding box center [257, 401] width 87 height 27
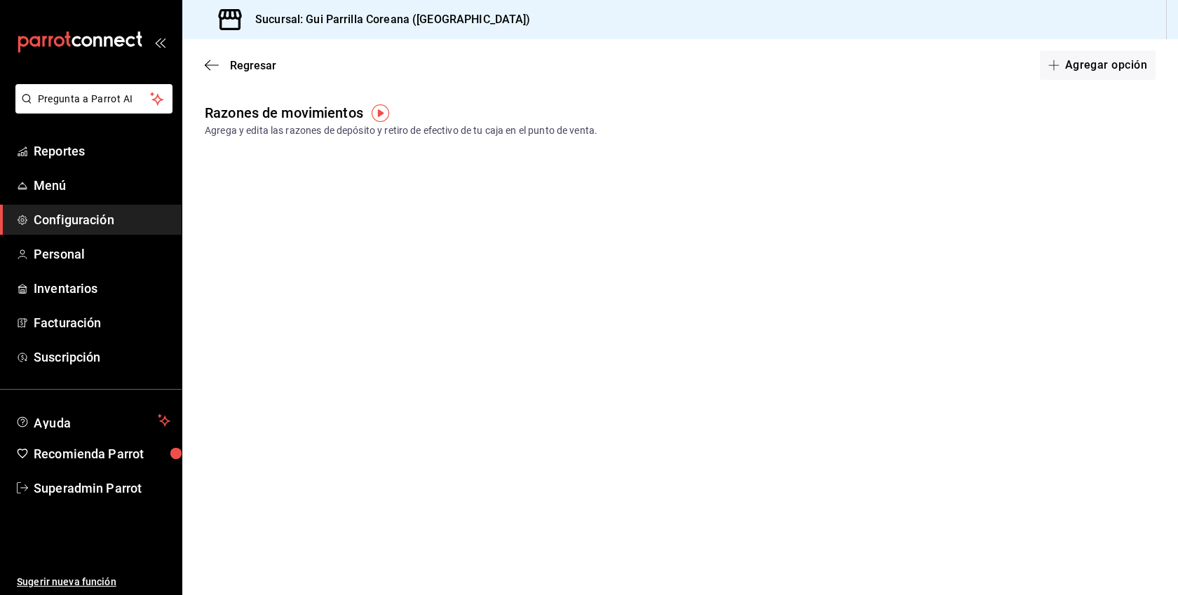
click at [1098, 46] on div "Regresar Agregar opción" at bounding box center [679, 65] width 995 height 52
click at [1081, 69] on button "Agregar opción" at bounding box center [1098, 64] width 116 height 29
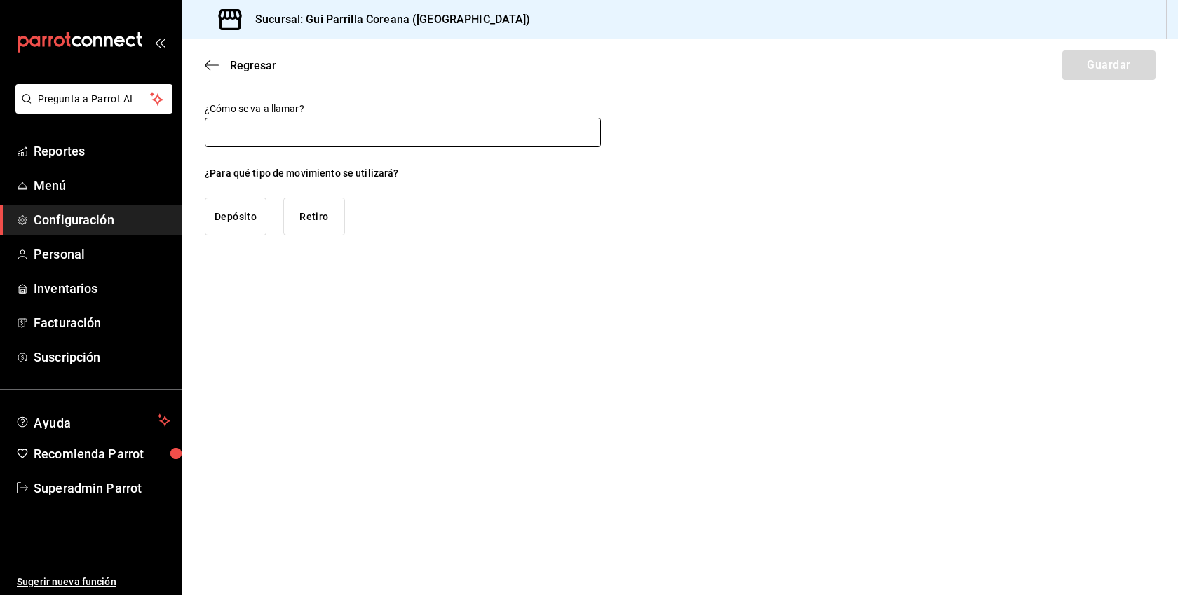
click at [393, 139] on input "text" at bounding box center [403, 132] width 396 height 29
type input "Deposito"
click at [243, 210] on button "Depósito" at bounding box center [236, 217] width 62 height 38
click at [1128, 72] on button "Guardar" at bounding box center [1108, 64] width 93 height 29
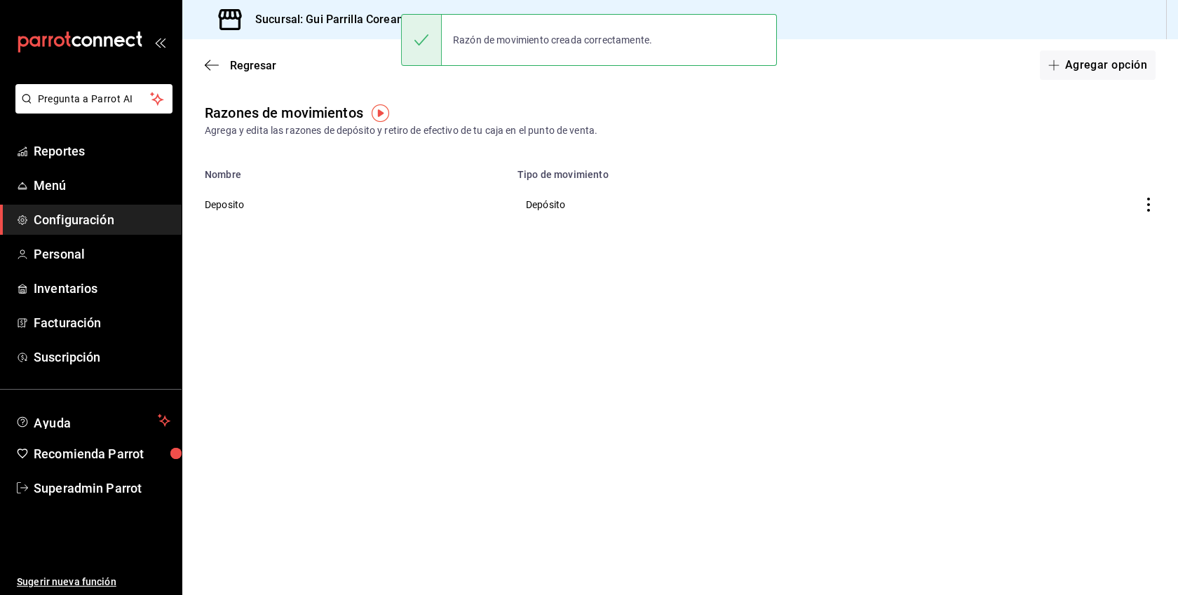
click at [1128, 72] on button "Agregar opción" at bounding box center [1098, 64] width 116 height 29
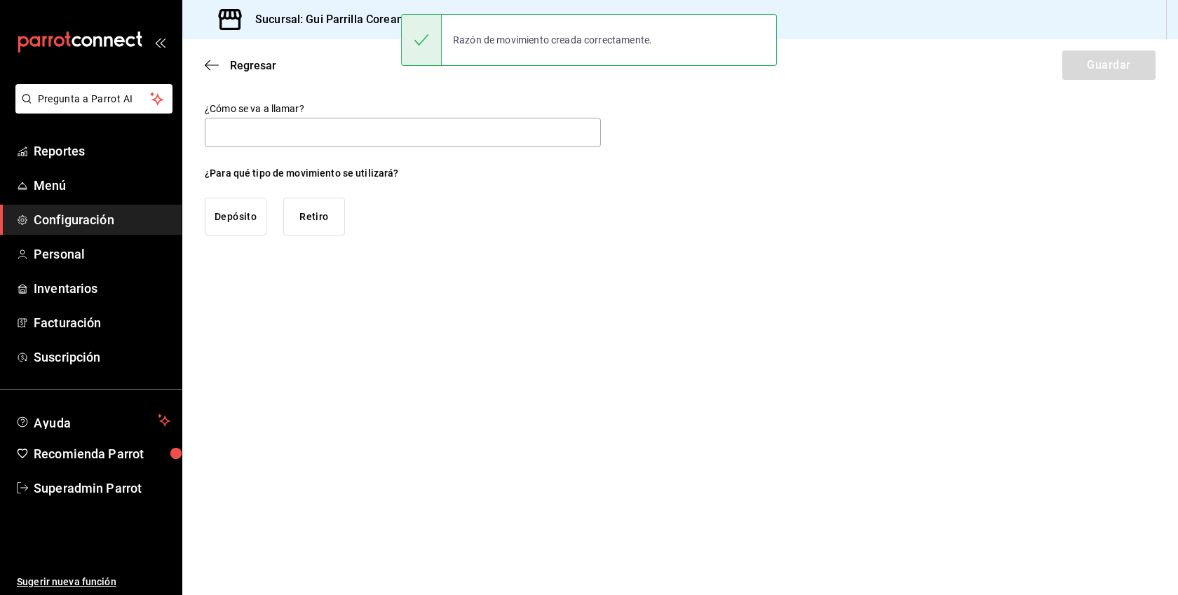
click at [427, 117] on div "¿Cómo se va a llamar?" at bounding box center [403, 125] width 396 height 47
click at [386, 129] on input "text" at bounding box center [403, 132] width 396 height 29
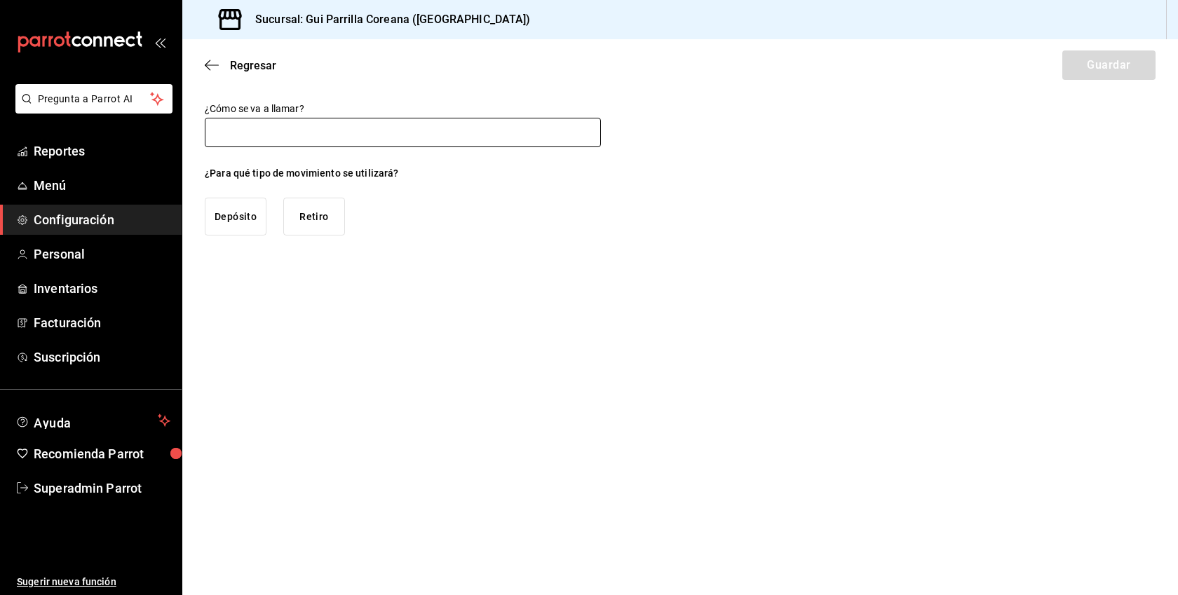
type input "Retiro"
click at [307, 217] on button "Retiro" at bounding box center [314, 217] width 62 height 38
click at [1103, 57] on button "Guardar" at bounding box center [1108, 64] width 93 height 29
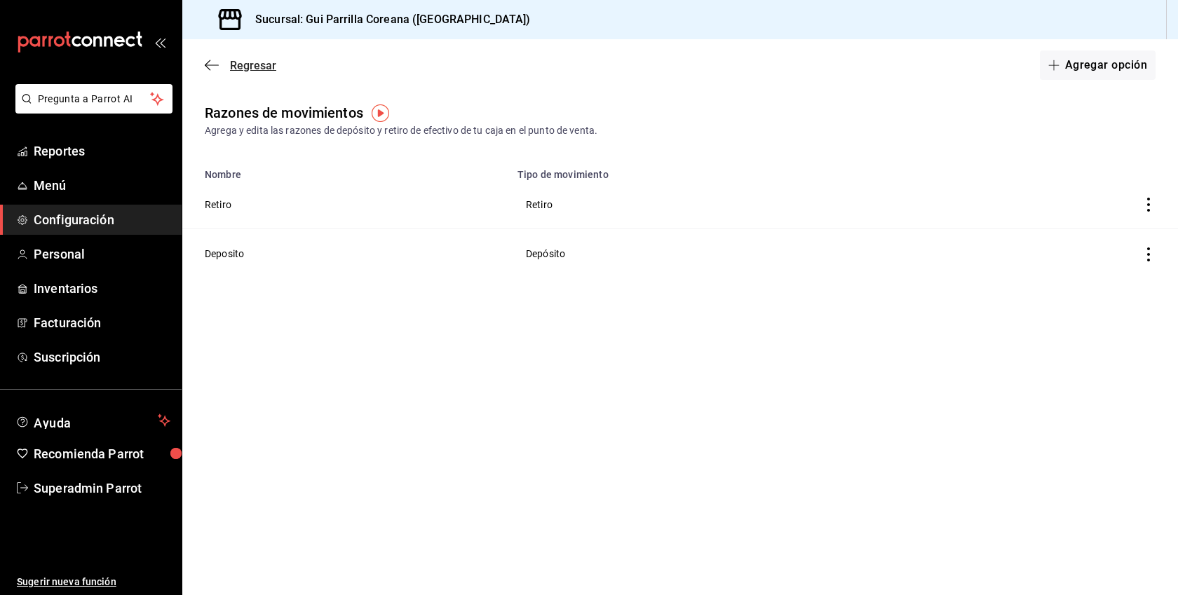
click at [255, 67] on span "Regresar" at bounding box center [253, 65] width 46 height 13
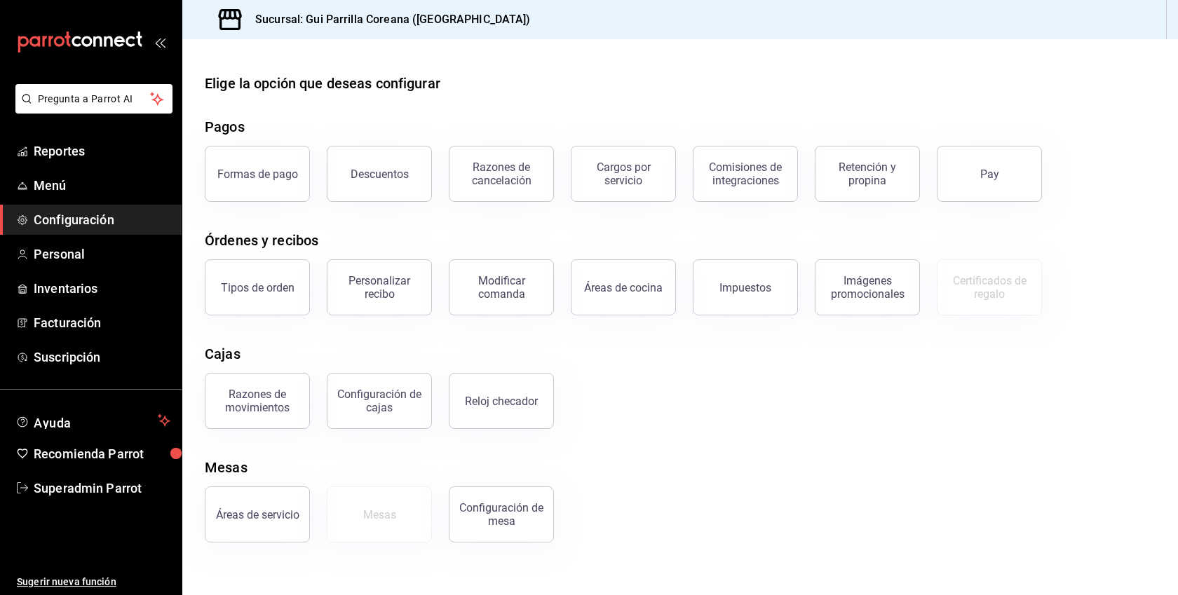
click at [90, 219] on span "Configuración" at bounding box center [102, 219] width 137 height 19
click at [47, 264] on link "Personal" at bounding box center [91, 254] width 182 height 30
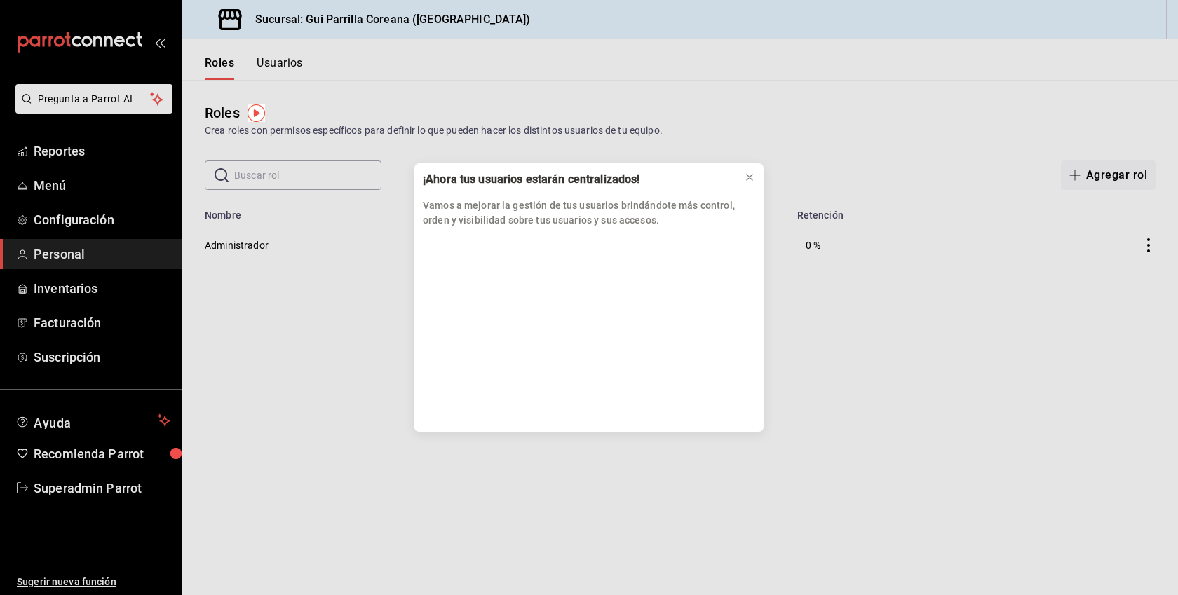
click at [736, 177] on div "¡Ahora tus usuarios estarán centralizados! Vamos a mejorar la gestión de tus us…" at bounding box center [588, 199] width 349 height 73
click at [750, 177] on icon at bounding box center [750, 178] width 6 height 6
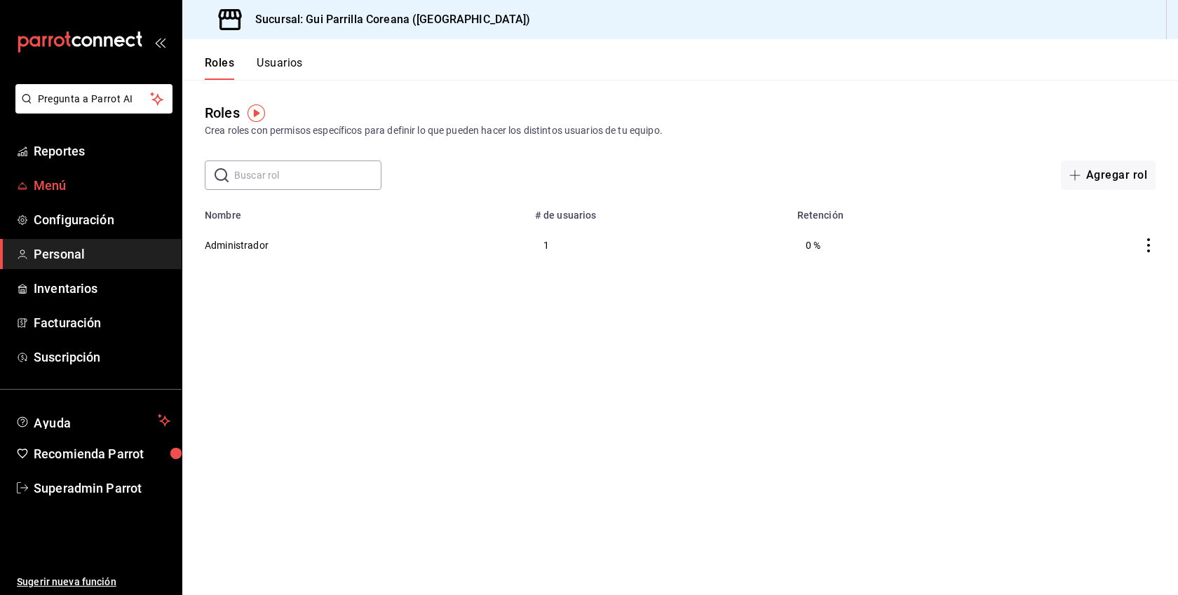
click at [69, 180] on span "Menú" at bounding box center [102, 185] width 137 height 19
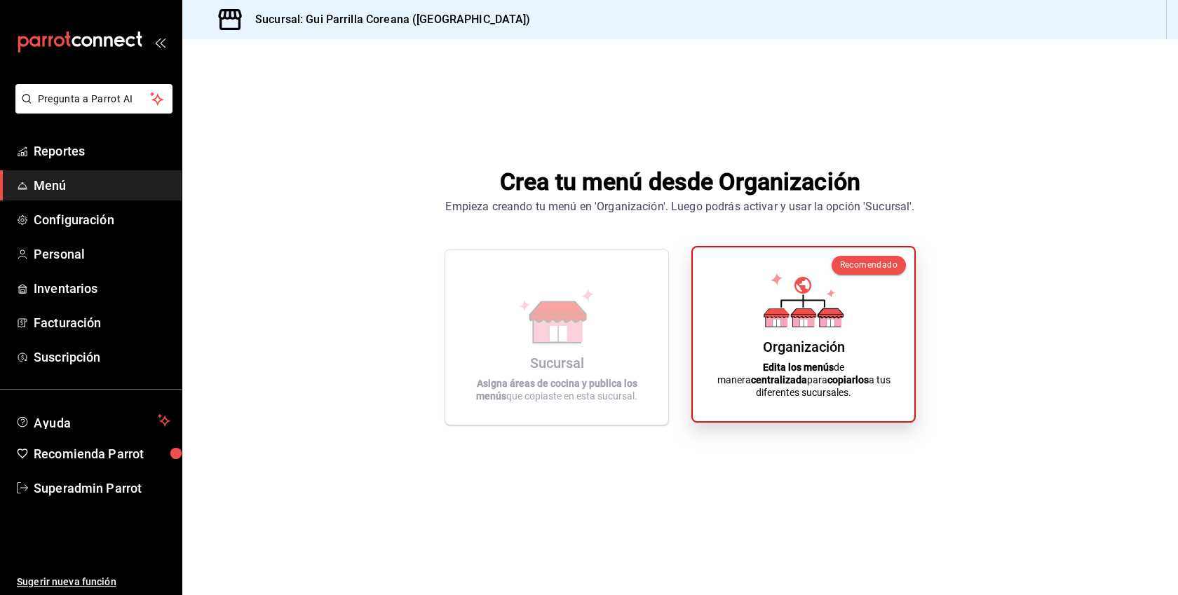
click at [828, 297] on icon at bounding box center [803, 300] width 80 height 55
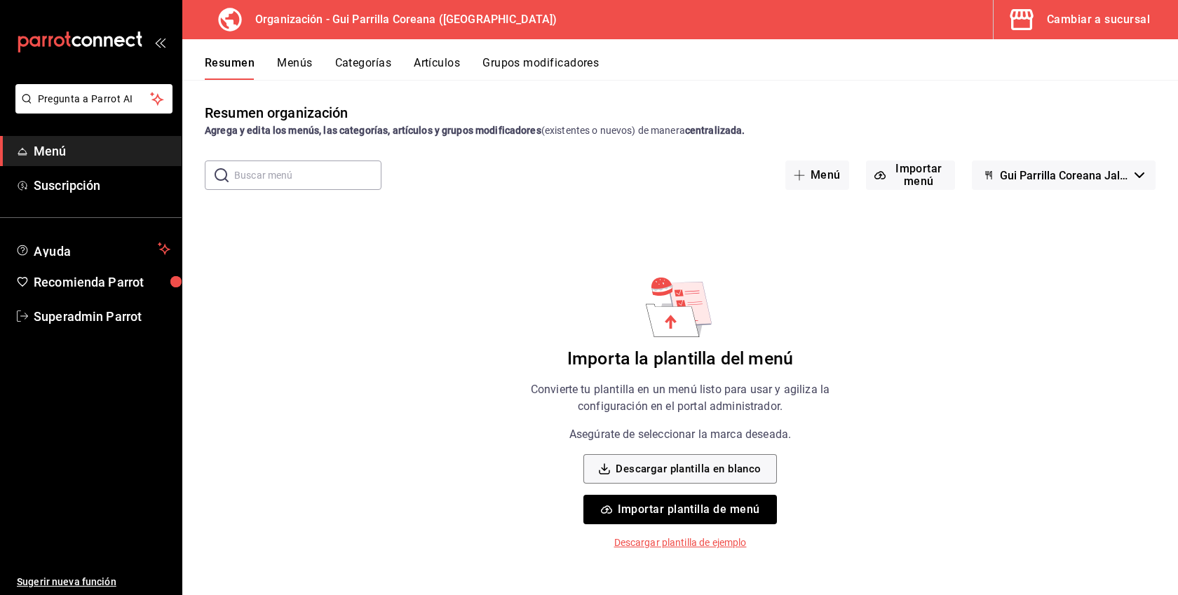
click at [290, 60] on button "Menús" at bounding box center [294, 68] width 35 height 24
